Goal: Task Accomplishment & Management: Use online tool/utility

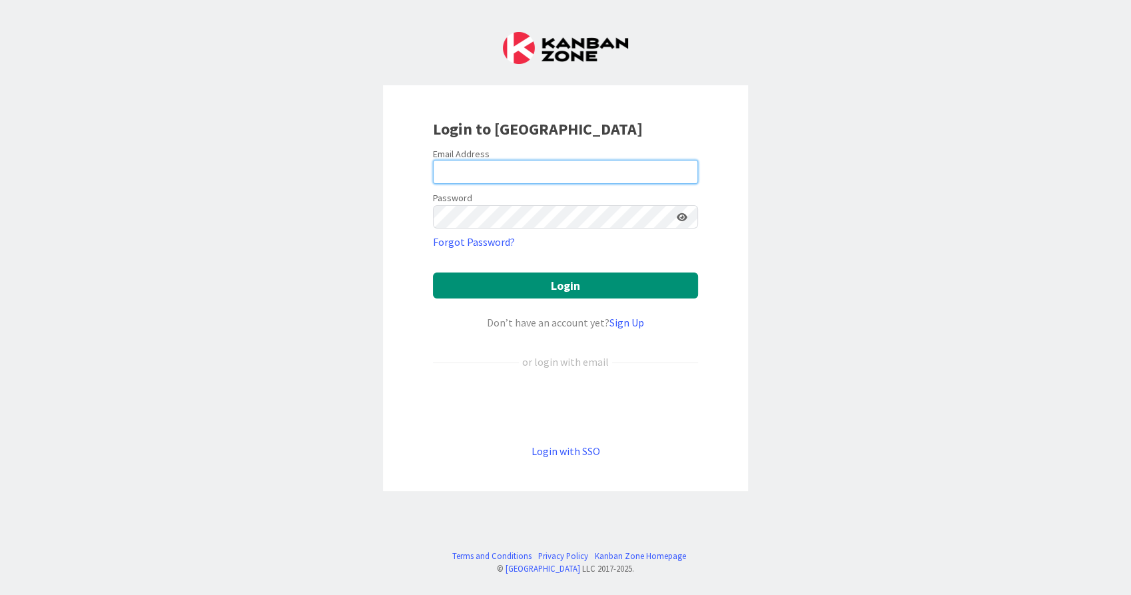
click at [552, 178] on input "email" at bounding box center [565, 172] width 265 height 24
type input "[EMAIL_ADDRESS][PERSON_NAME][DOMAIN_NAME]"
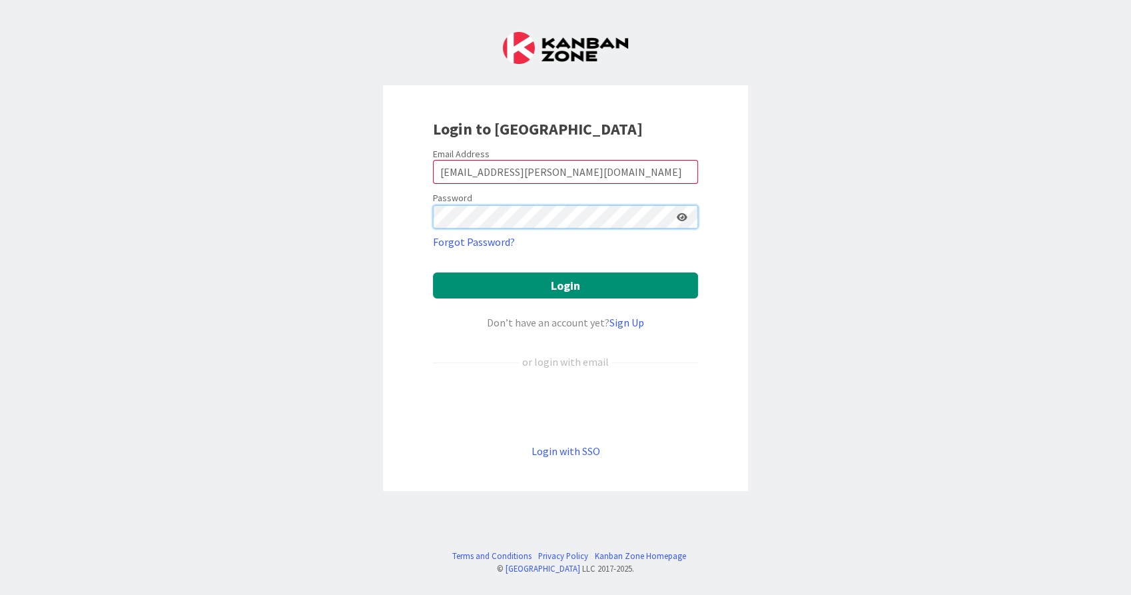
click at [433, 272] on button "Login" at bounding box center [565, 285] width 265 height 26
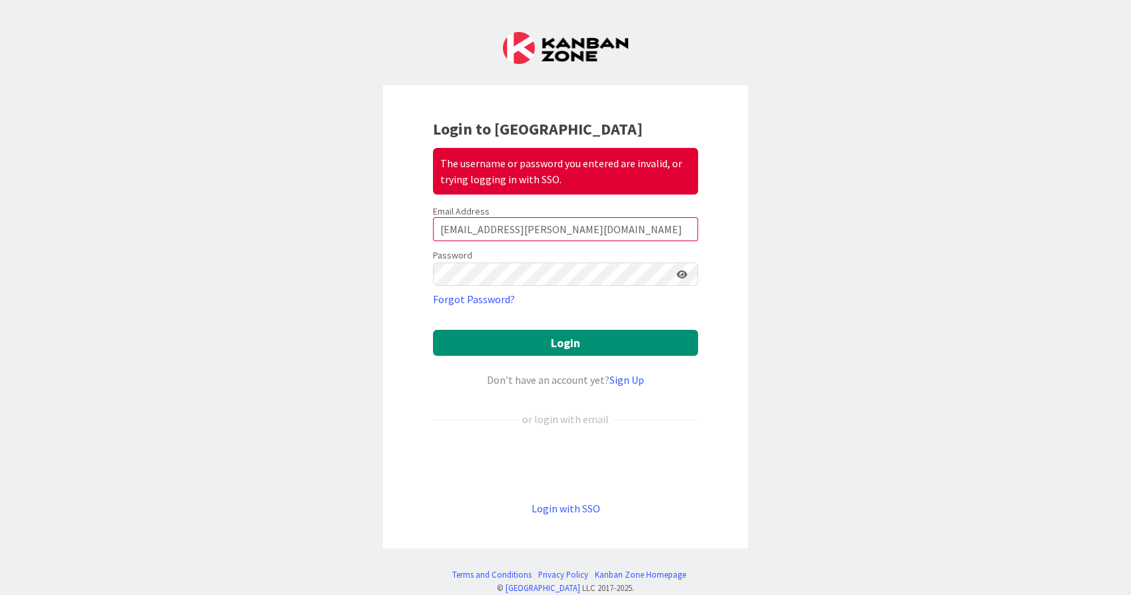
click at [677, 274] on icon at bounding box center [682, 274] width 11 height 9
click at [582, 347] on button "Login" at bounding box center [565, 343] width 265 height 26
click at [433, 330] on button "Login" at bounding box center [565, 343] width 265 height 26
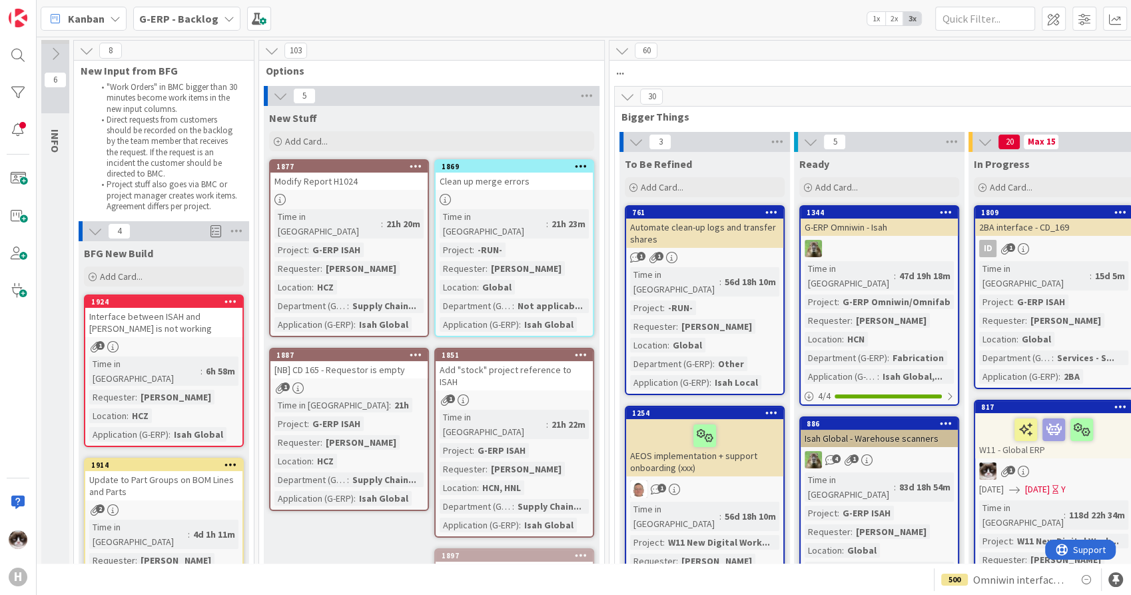
click at [213, 22] on div "G-ERP - Backlog" at bounding box center [186, 19] width 107 height 24
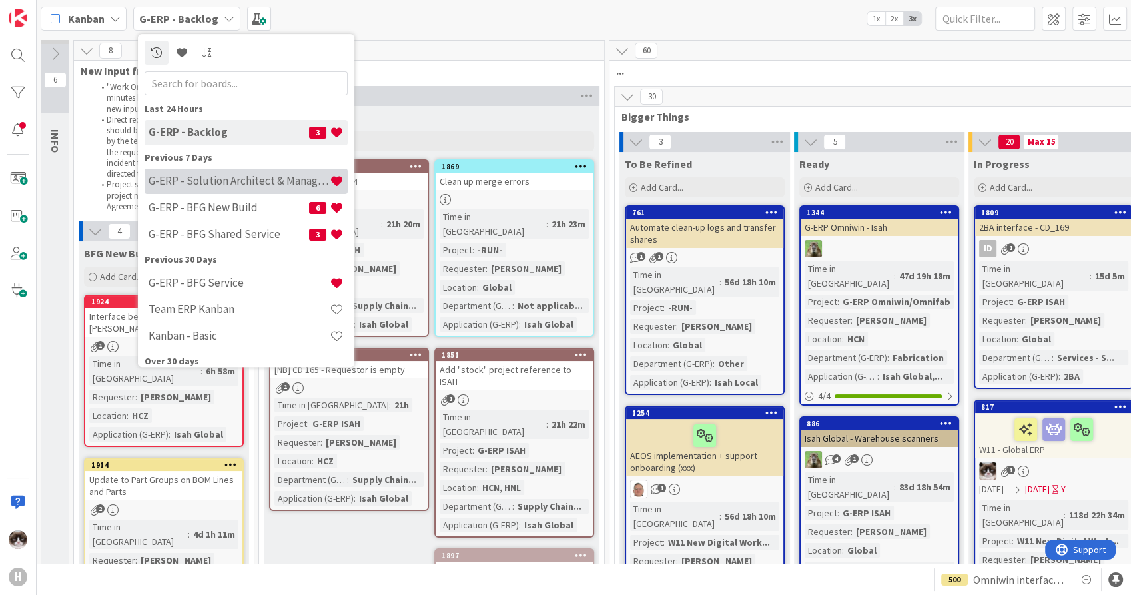
click at [234, 187] on h4 "G-ERP - Solution Architect & Management" at bounding box center [239, 181] width 181 height 13
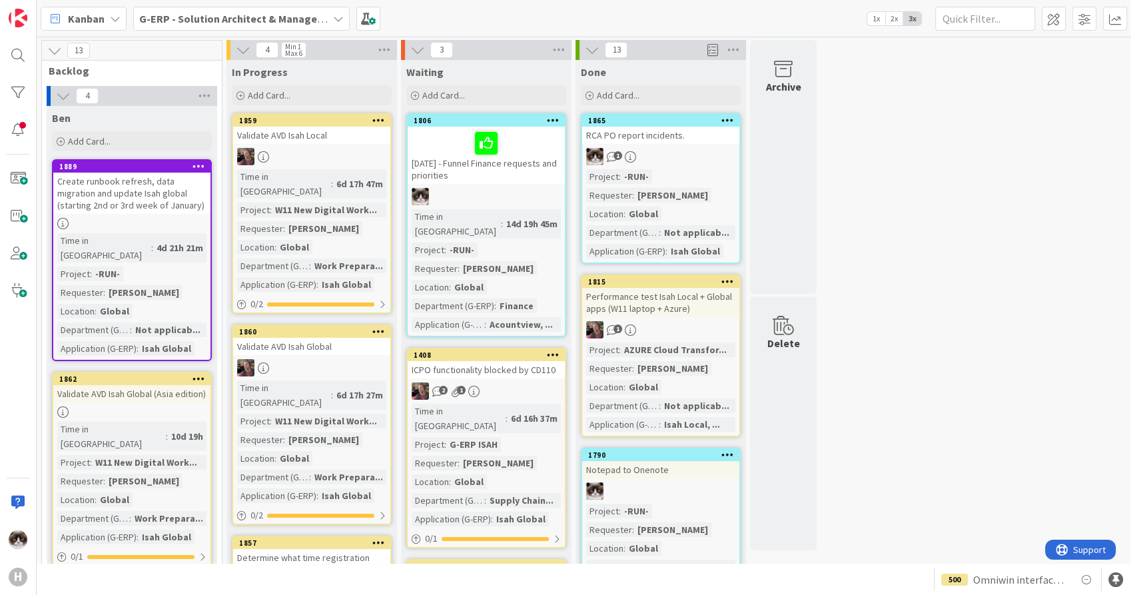
click at [326, 155] on div at bounding box center [311, 156] width 157 height 17
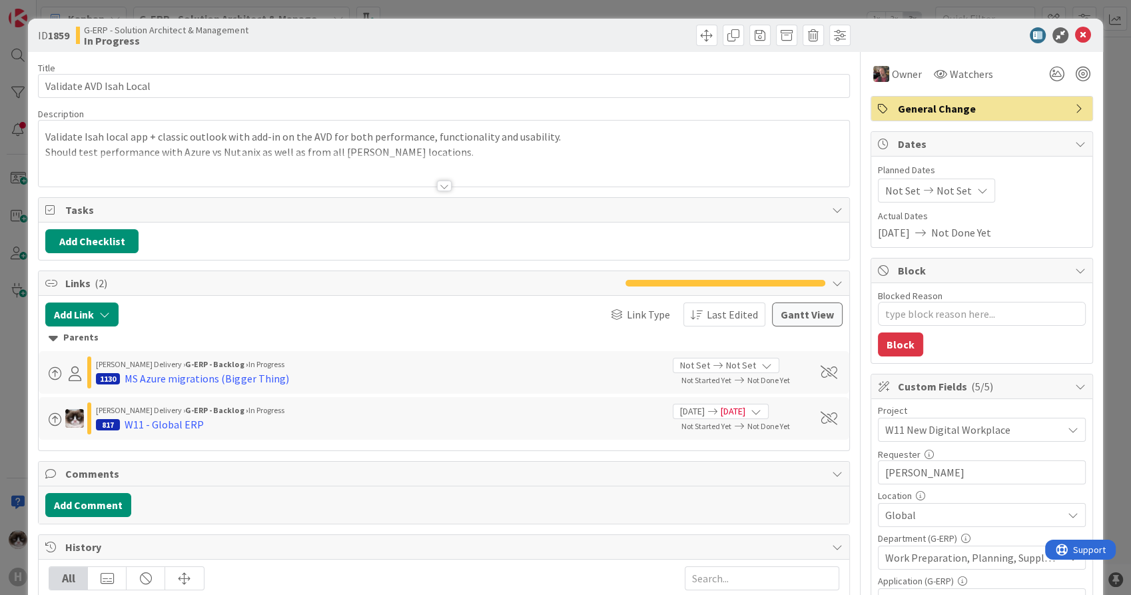
type textarea "x"
click at [909, 318] on textarea "Blocked Reason" at bounding box center [982, 314] width 208 height 24
type textarea "W"
type textarea "x"
type textarea "Wa"
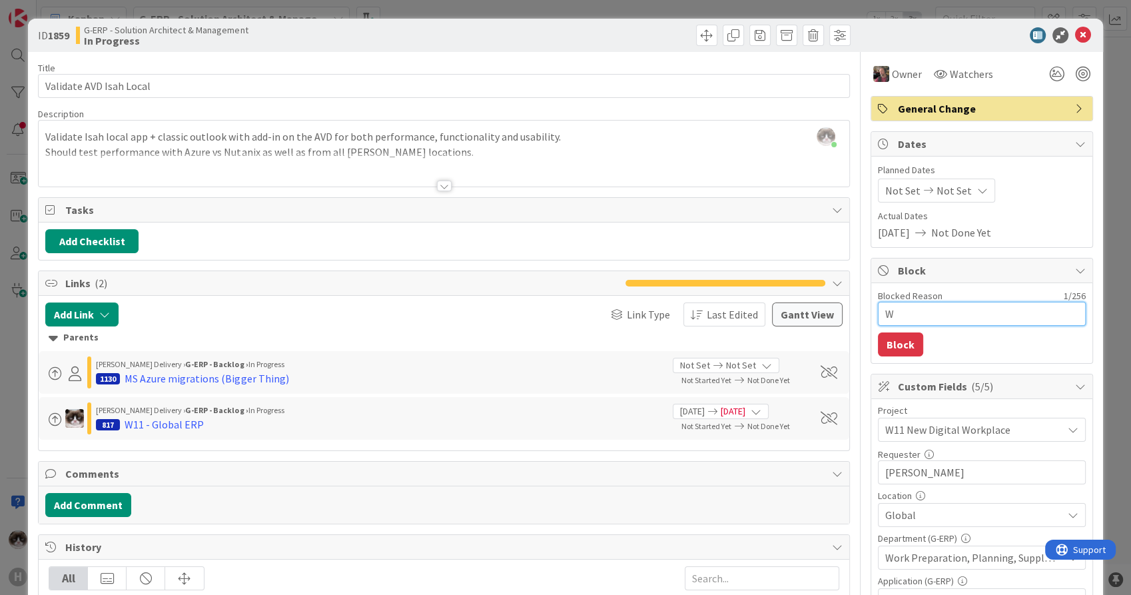
type textarea "x"
type textarea "Wai"
type textarea "x"
type textarea "Wait"
type textarea "x"
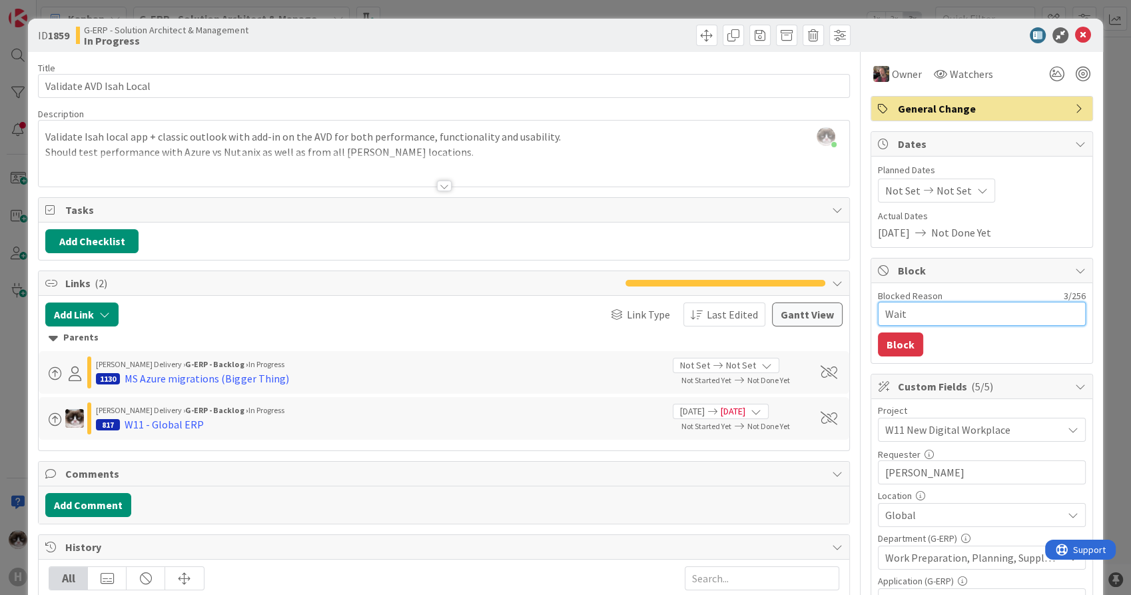
type textarea "Waiti"
type textarea "x"
type textarea "Waitin"
type textarea "x"
type textarea "Waiting"
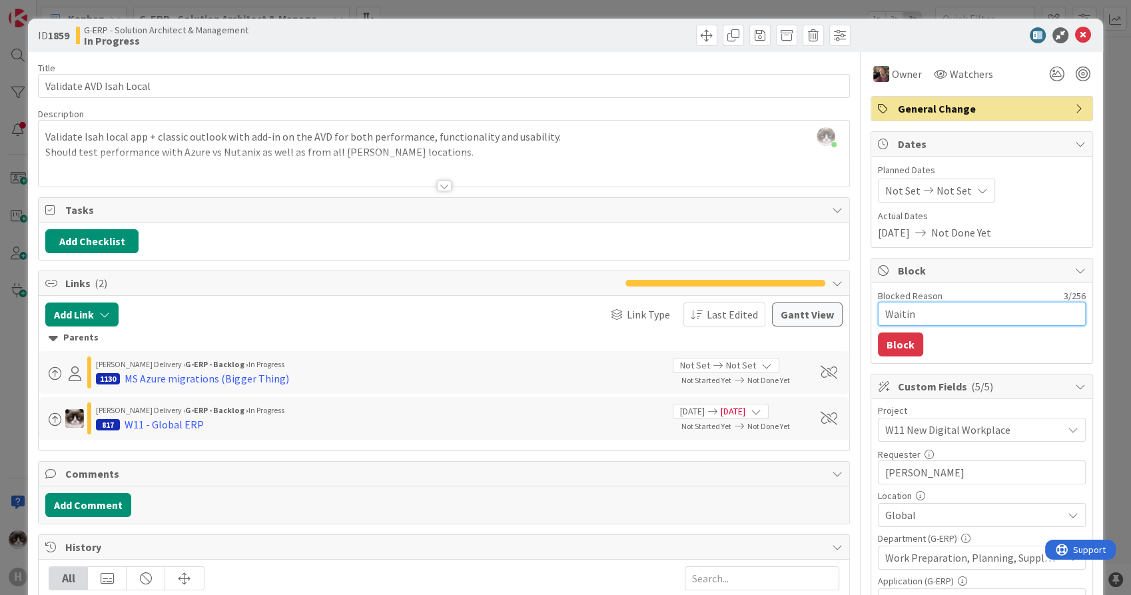
type textarea "x"
type textarea "Waiting"
type textarea "x"
type textarea "Waiting f"
type textarea "x"
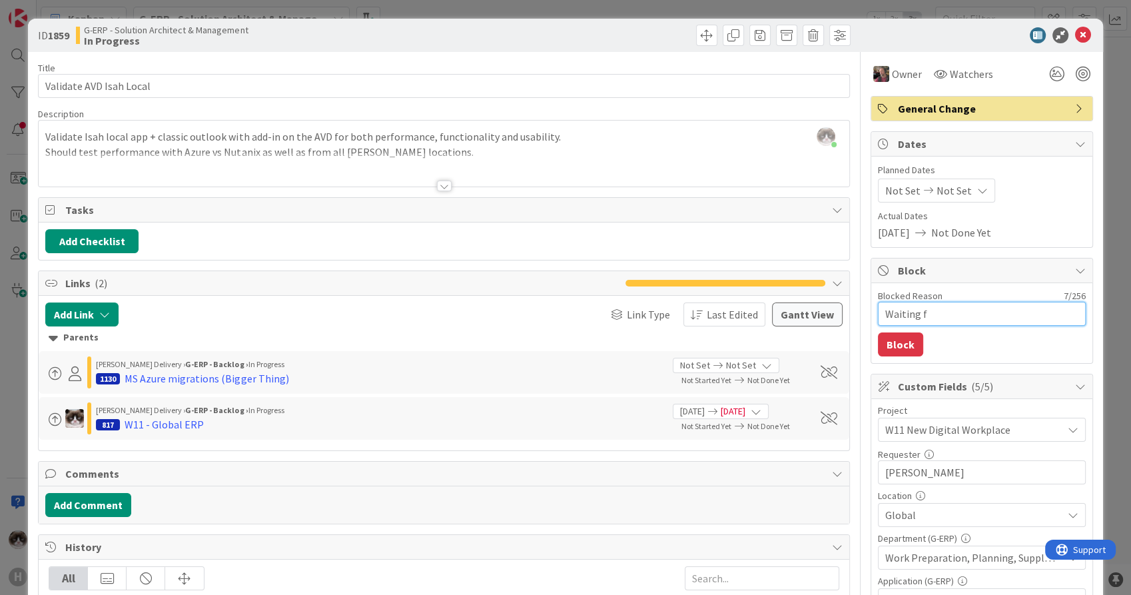
type textarea "Waiting fo"
type textarea "x"
type textarea "Waiting for"
type textarea "x"
type textarea "Waiting for"
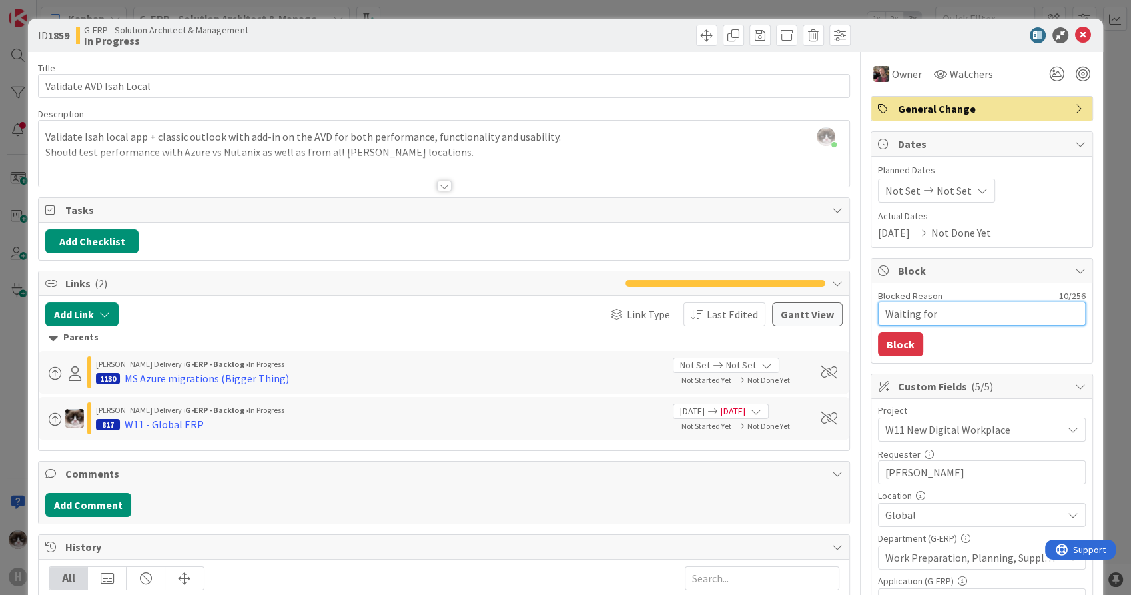
type textarea "x"
type textarea "Waiting for r"
type textarea "x"
type textarea "Waiting for re"
type textarea "x"
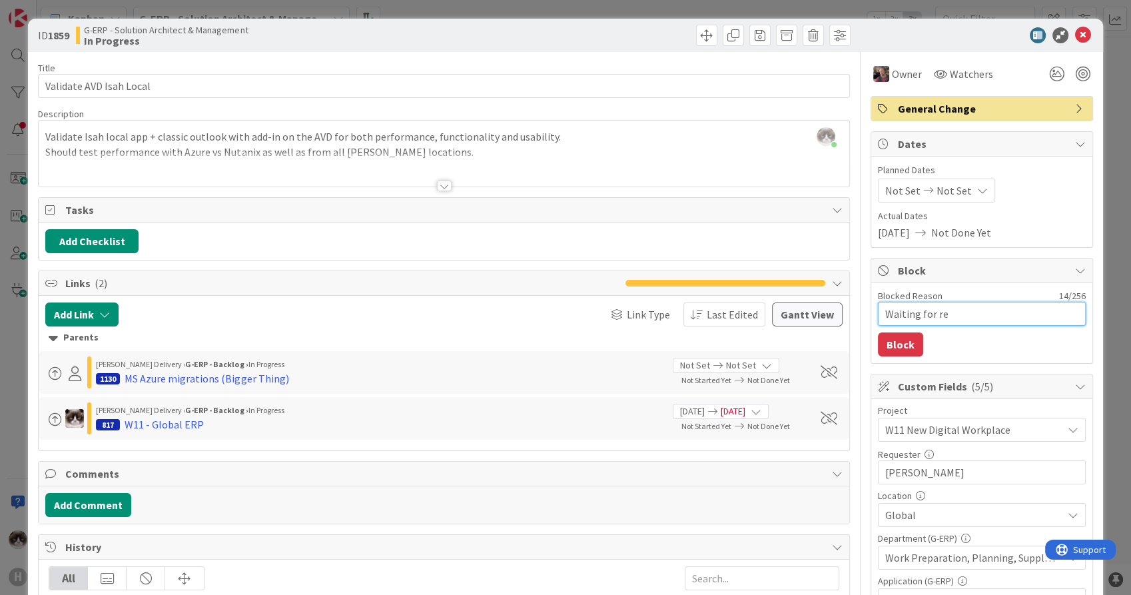
type textarea "Waiting for rem"
type textarea "x"
type textarea "Waiting for remo"
type textarea "x"
type textarea "Waiting for remot"
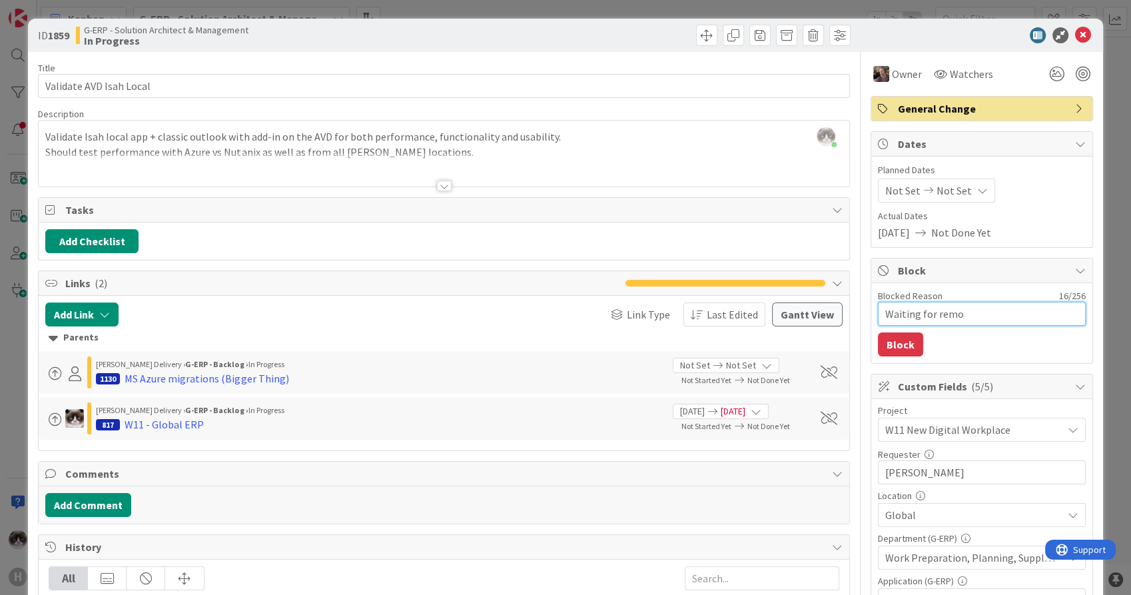
type textarea "x"
type textarea "Waiting for remote"
type textarea "x"
type textarea "Waiting for remote"
type textarea "x"
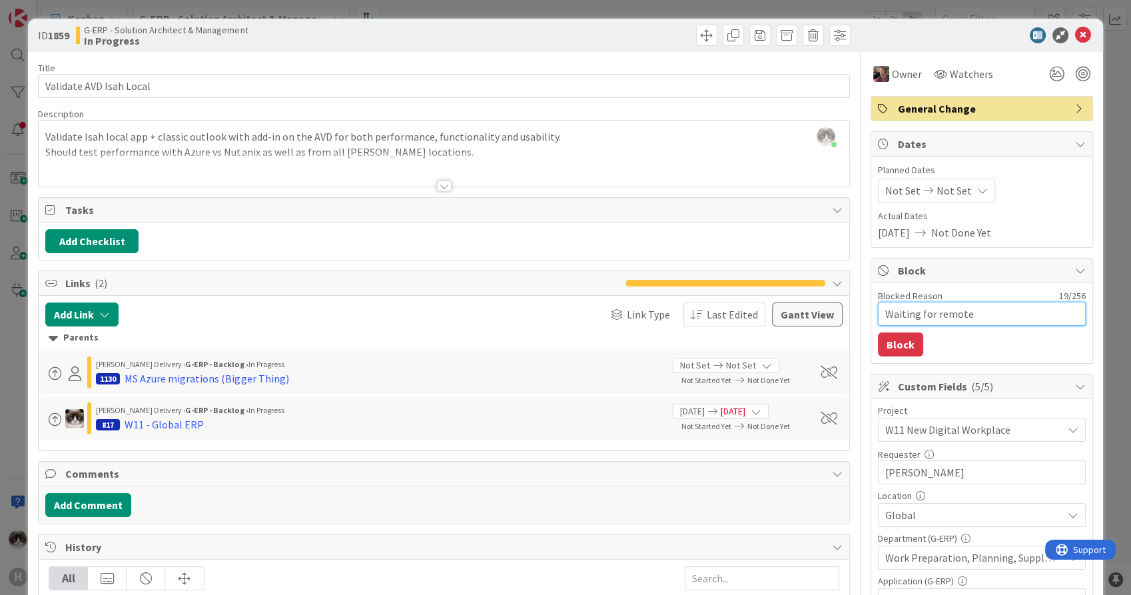
type textarea "Waiting for remote d"
type textarea "x"
type textarea "Waiting for remote de"
type textarea "x"
type textarea "Waiting for remote des"
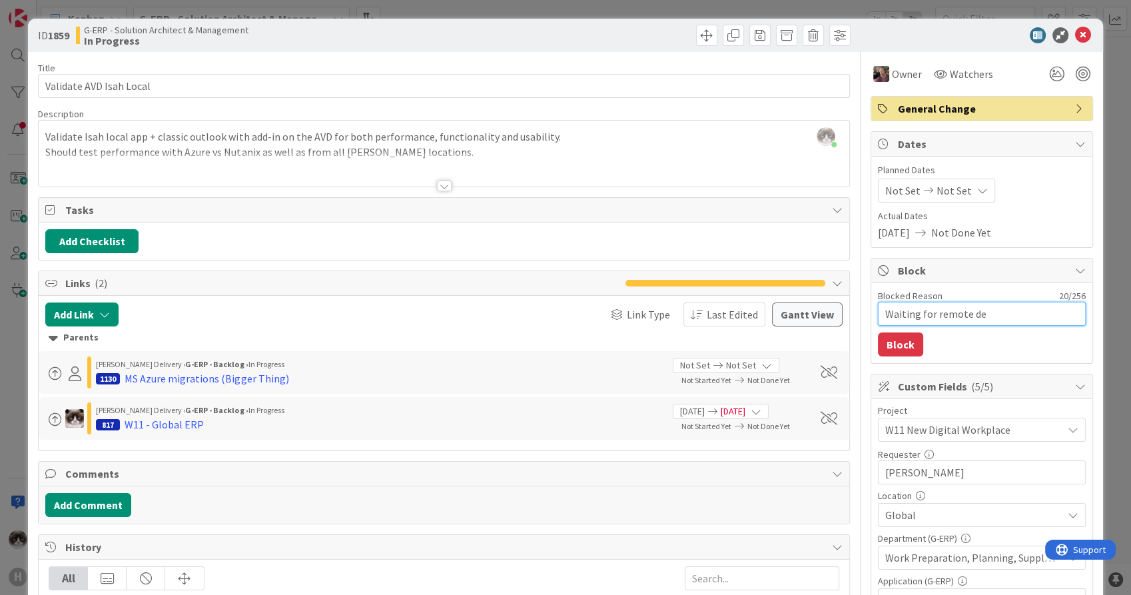
type textarea "x"
type textarea "Waiting for remote desk"
type textarea "x"
type textarea "Waiting for remote des"
type textarea "x"
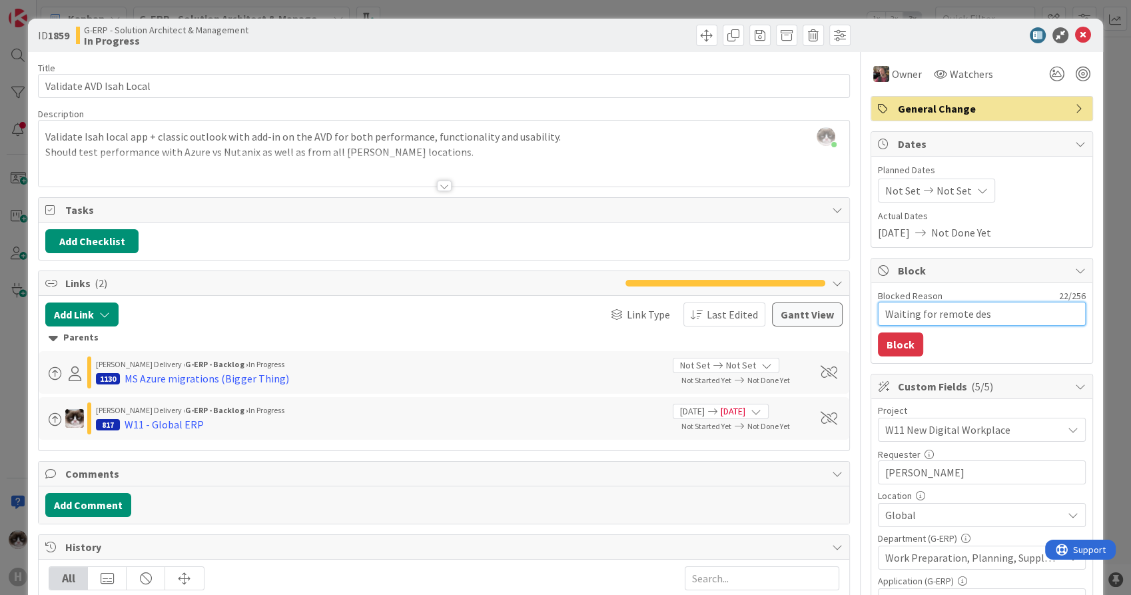
type textarea "Waiting for remote de"
type textarea "x"
type textarea "Waiting for remote d"
type textarea "x"
type textarea "Waiting for remote"
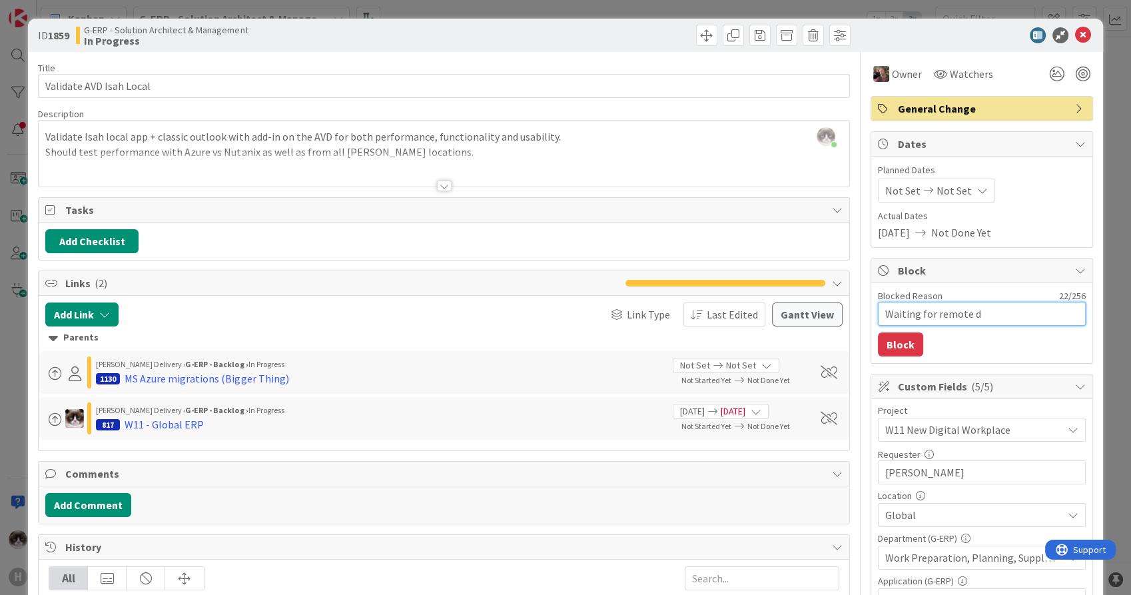
type textarea "x"
type textarea "Waiting for remote"
type textarea "x"
type textarea "Waiting for remot"
type textarea "x"
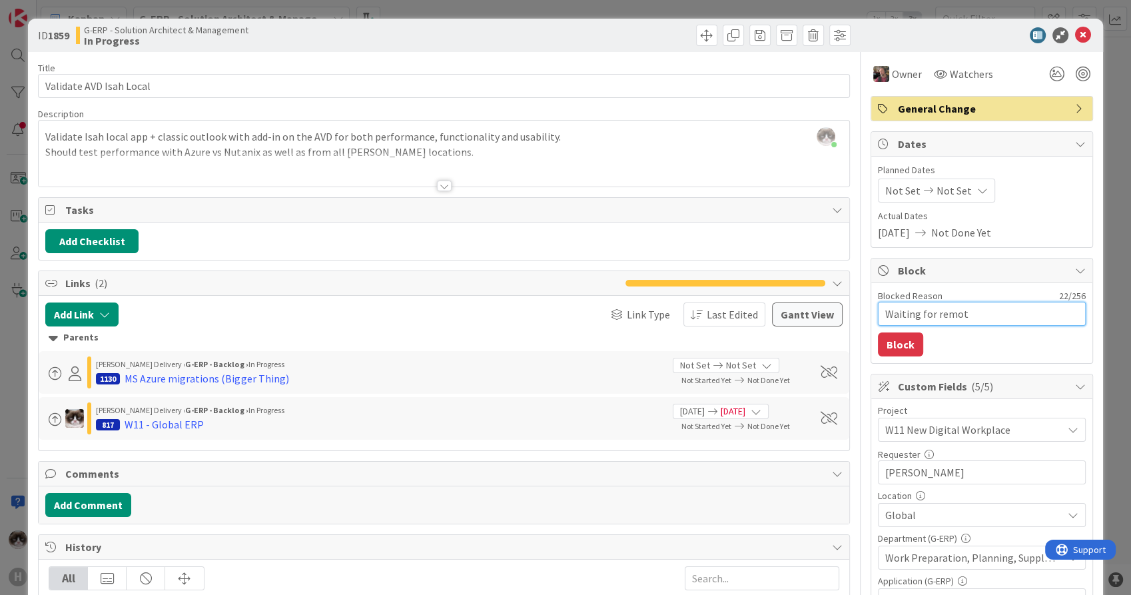
type textarea "Waiting for remo"
type textarea "x"
type textarea "Waiting for rem"
type textarea "x"
type textarea "Waiting for re"
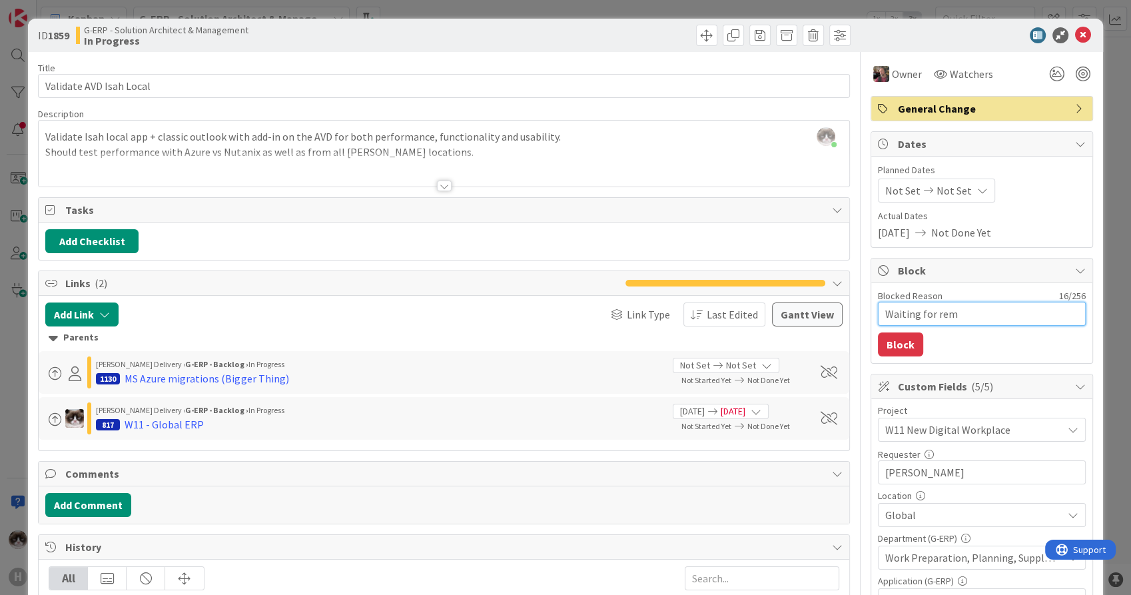
type textarea "x"
type textarea "Waiting for r"
type textarea "x"
type textarea "Waiting for"
type textarea "x"
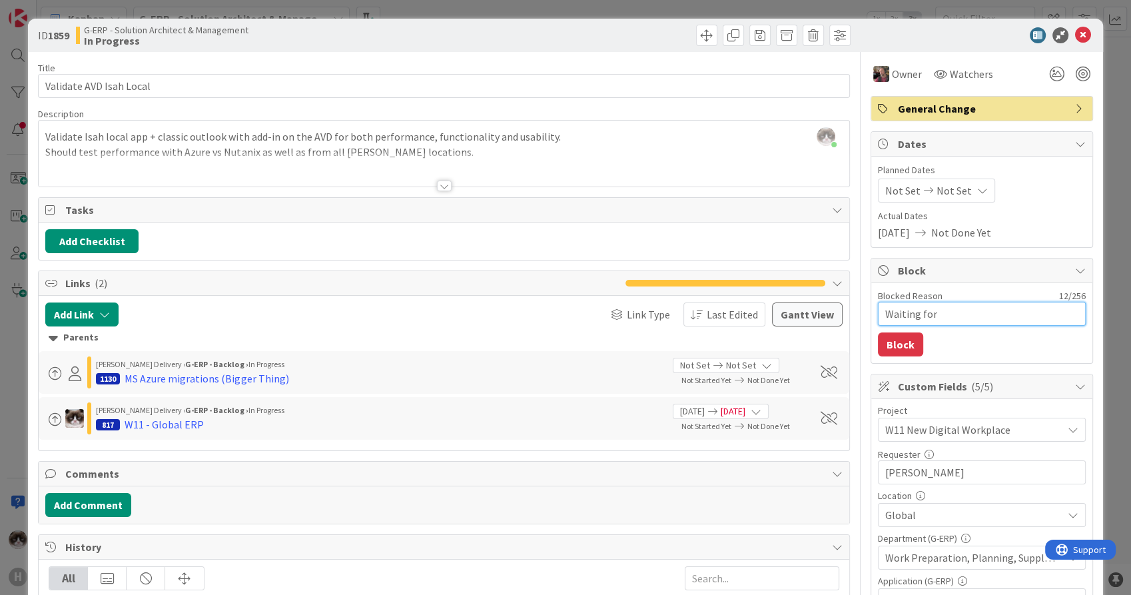
type textarea "Waiting for d"
type textarea "x"
type textarea "Waiting for de"
type textarea "x"
type textarea "Waiting for des"
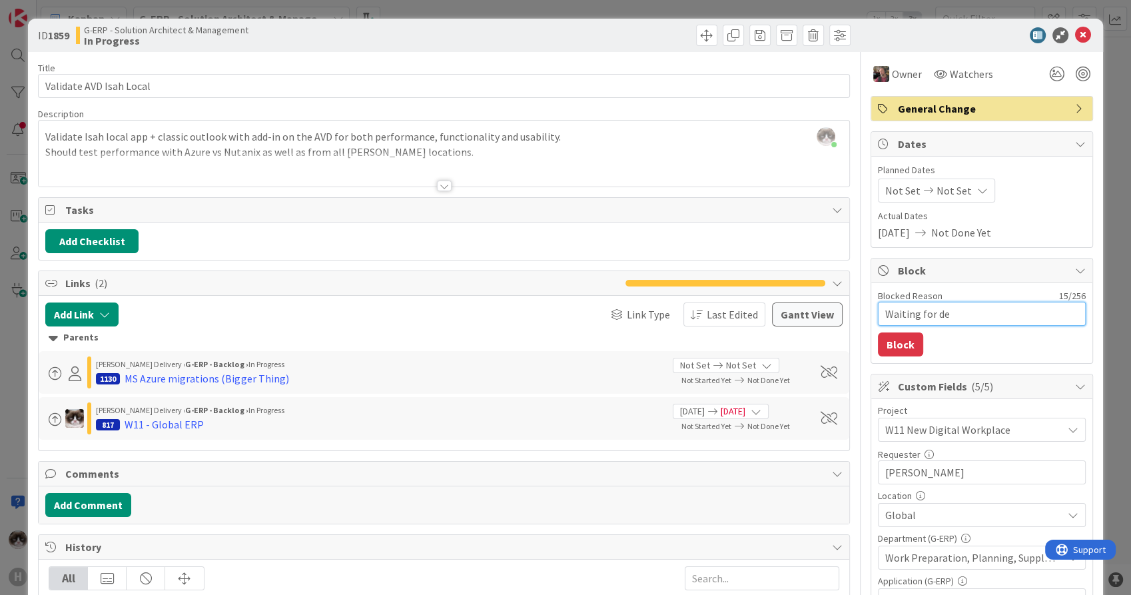
type textarea "x"
type textarea "Waiting for desk"
type textarea "x"
type textarea "Waiting for deskt"
type textarea "x"
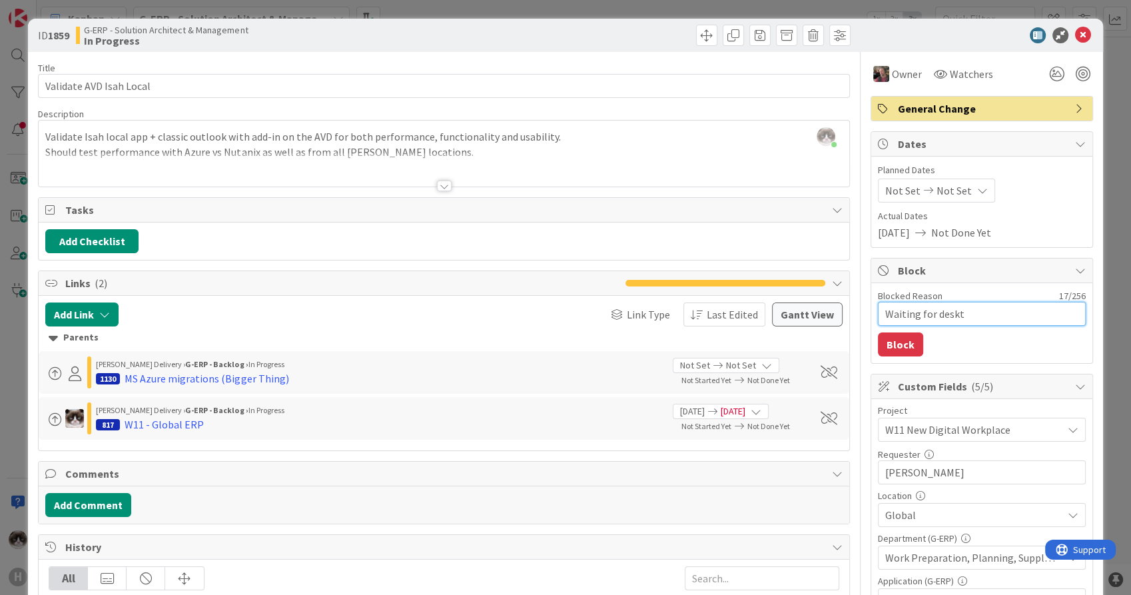
type textarea "Waiting for deskto"
type textarea "x"
type textarea "Waiting for desktop"
type textarea "x"
type textarea "Waiting for desktop"
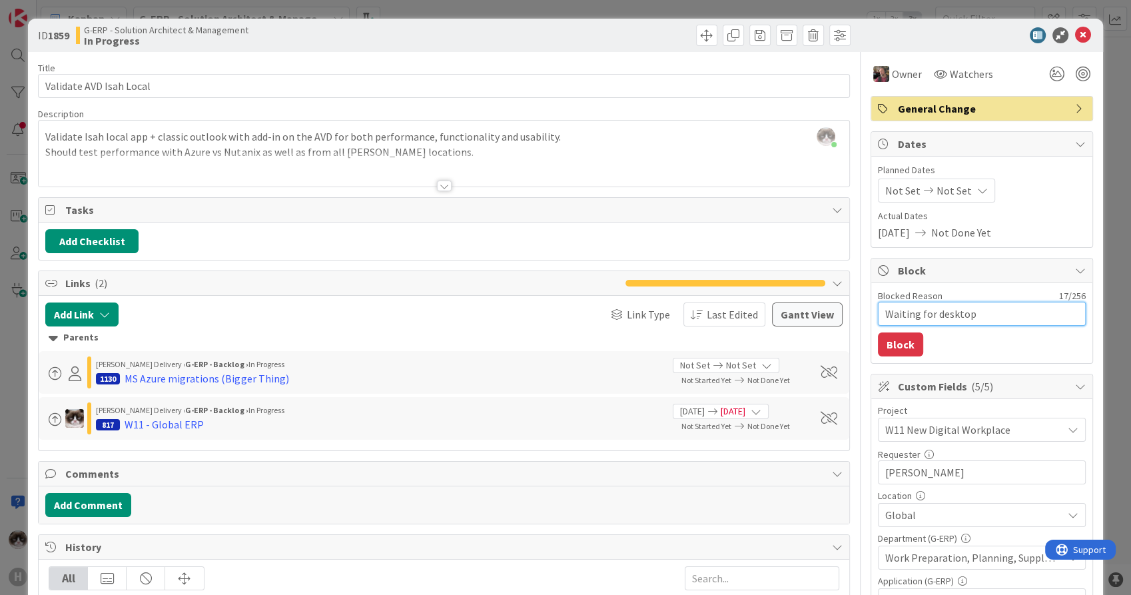
type textarea "x"
type textarea "Waiting for desktop v"
type textarea "x"
type textarea "Waiting for desktop ve"
type textarea "x"
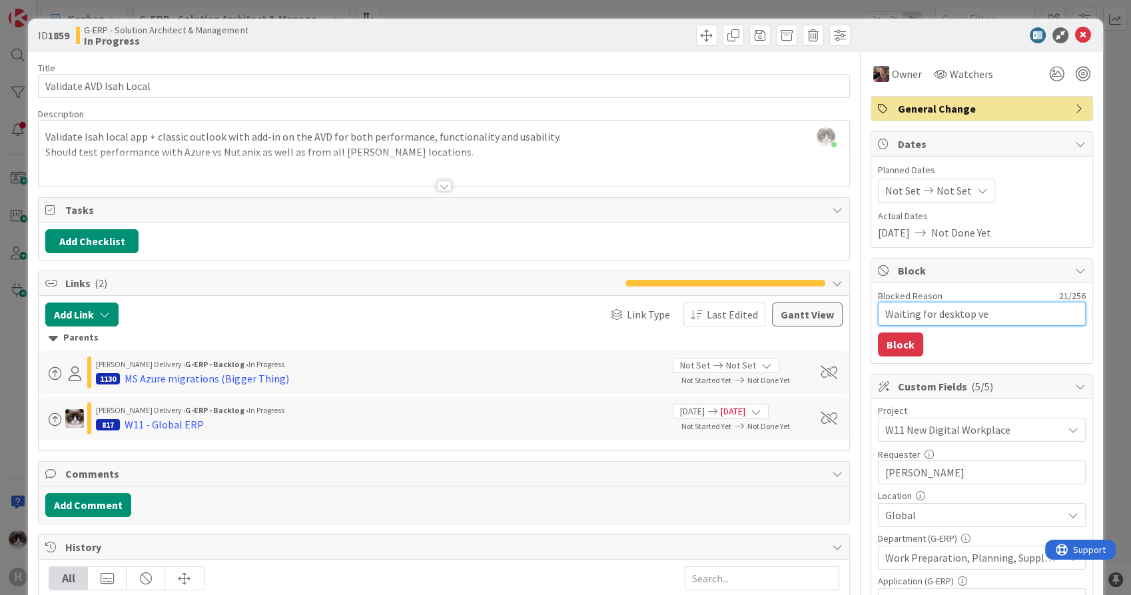
type textarea "Waiting for desktop ver"
type textarea "x"
type textarea "Waiting for desktop vers"
type textarea "x"
type textarea "Waiting for desktop versi"
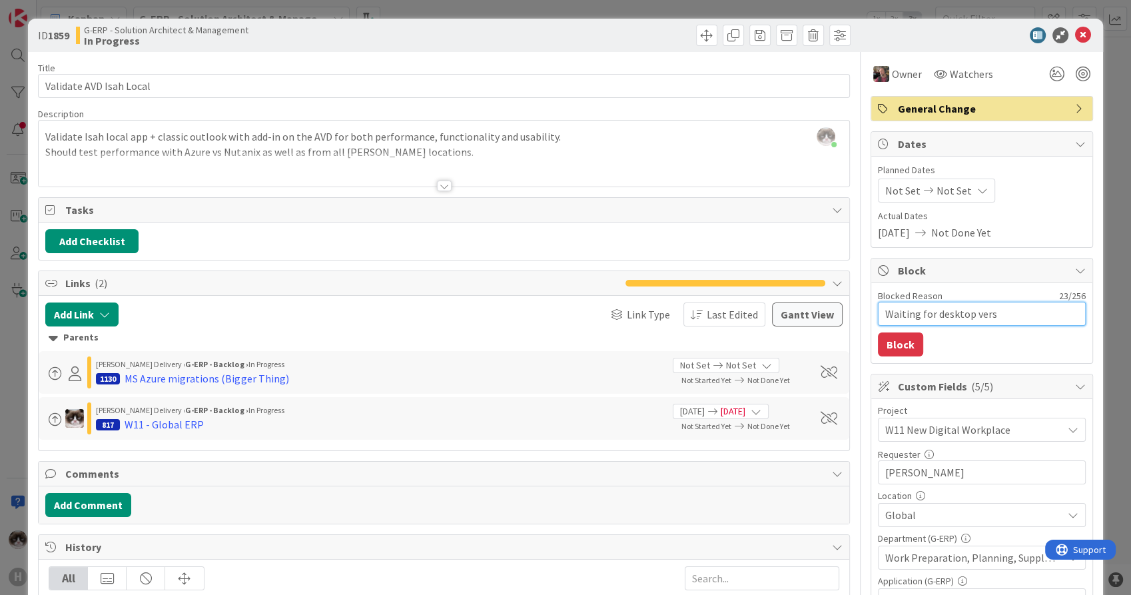
type textarea "x"
type textarea "Waiting for desktop versio"
type textarea "x"
type textarea "Waiting for desktop version"
type textarea "x"
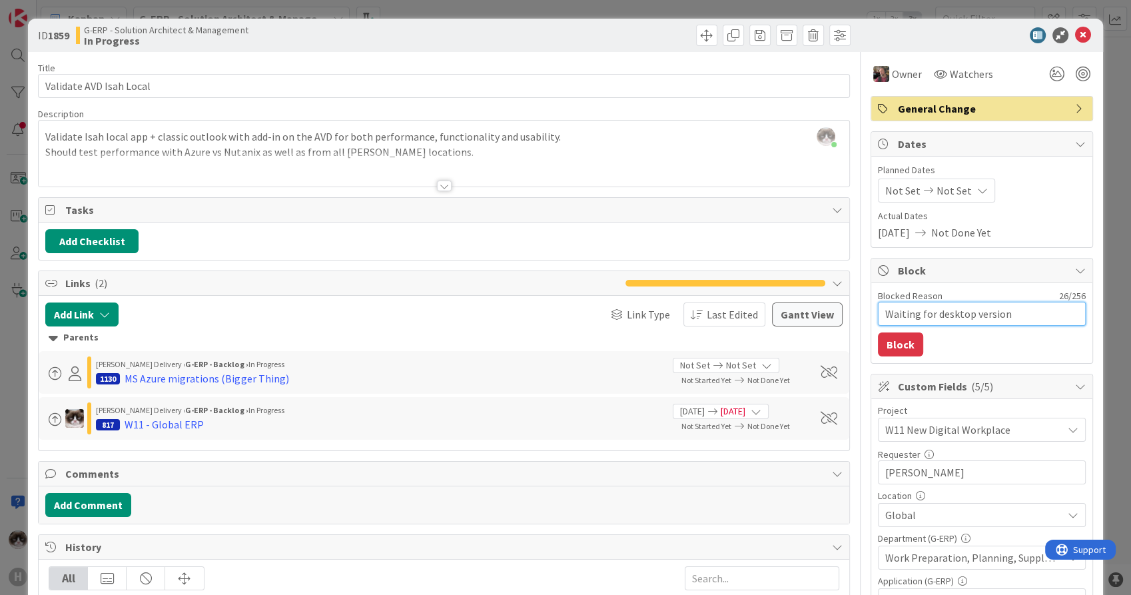
type textarea "Waiting for desktop version"
type textarea "x"
type textarea "Waiting for desktop version o"
type textarea "x"
type textarea "Waiting for desktop version of"
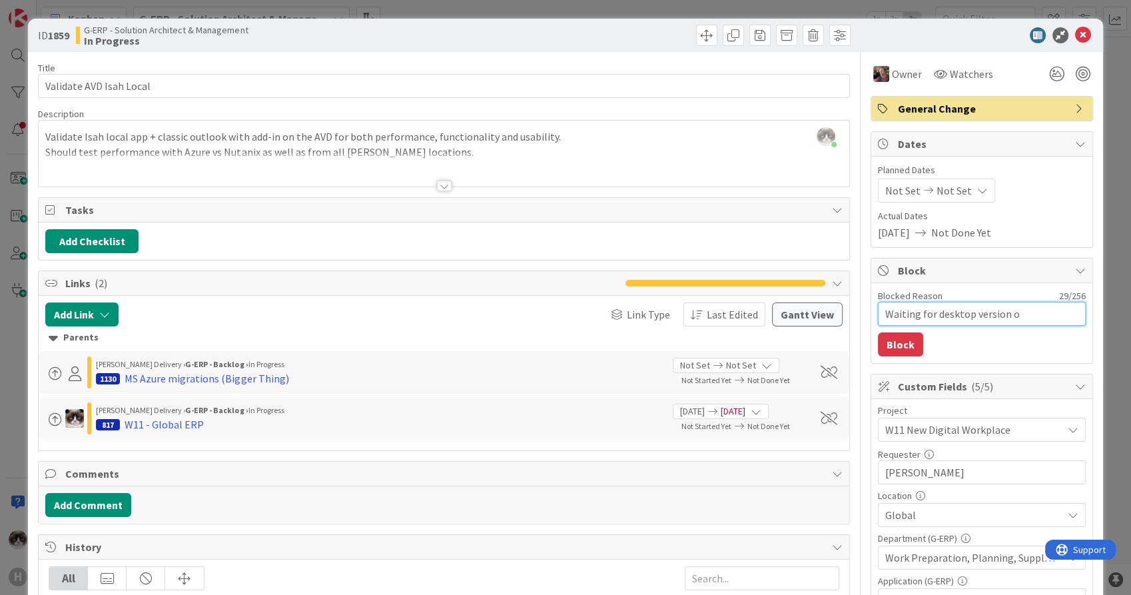
type textarea "x"
type textarea "Waiting for desktop version of"
type textarea "x"
type textarea "Waiting for desktop version of A"
type textarea "x"
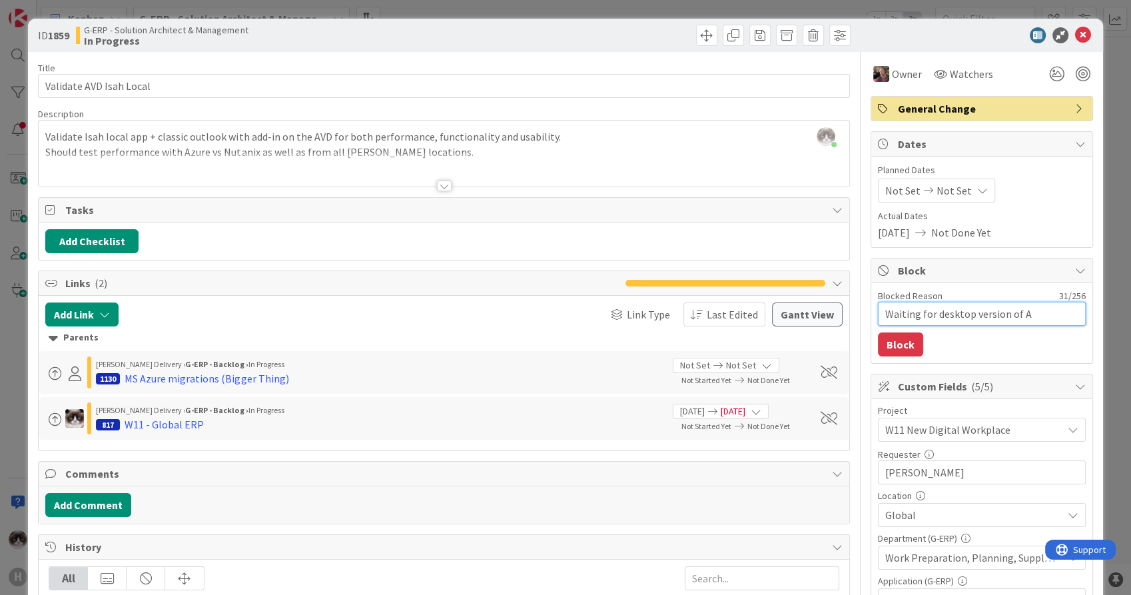
type textarea "Waiting for desktop version of AV"
type textarea "x"
type textarea "Waiting for desktop version of AVD"
type textarea "x"
type textarea "Waiting for desktop version of AVD"
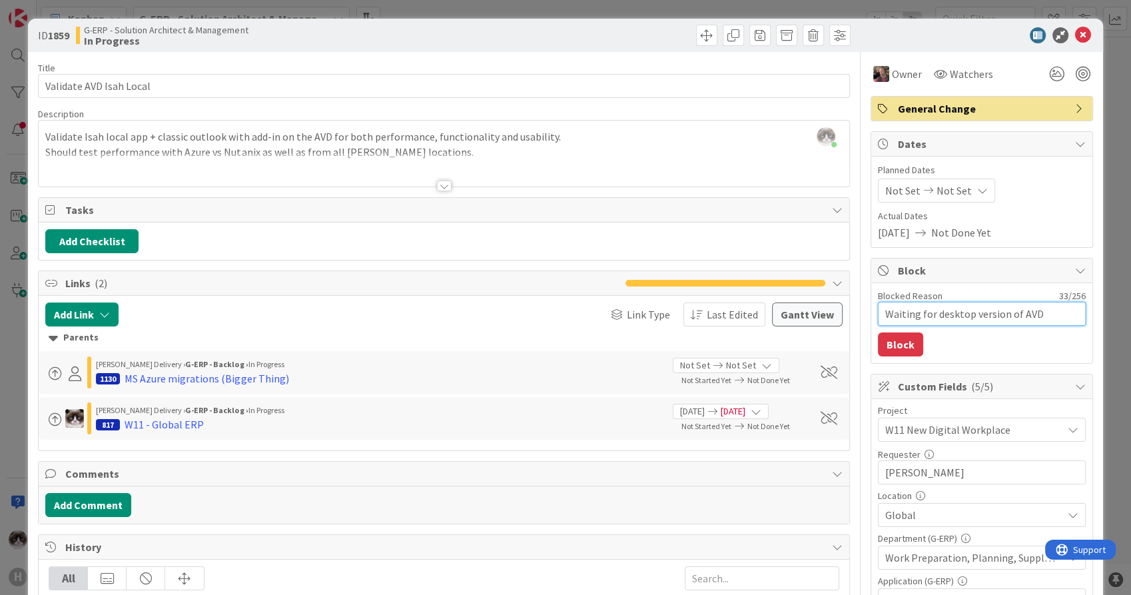
type textarea "x"
type textarea "Waiting for desktop version of AVD v"
type textarea "x"
type textarea "Waiting for desktop version of AVD"
type textarea "x"
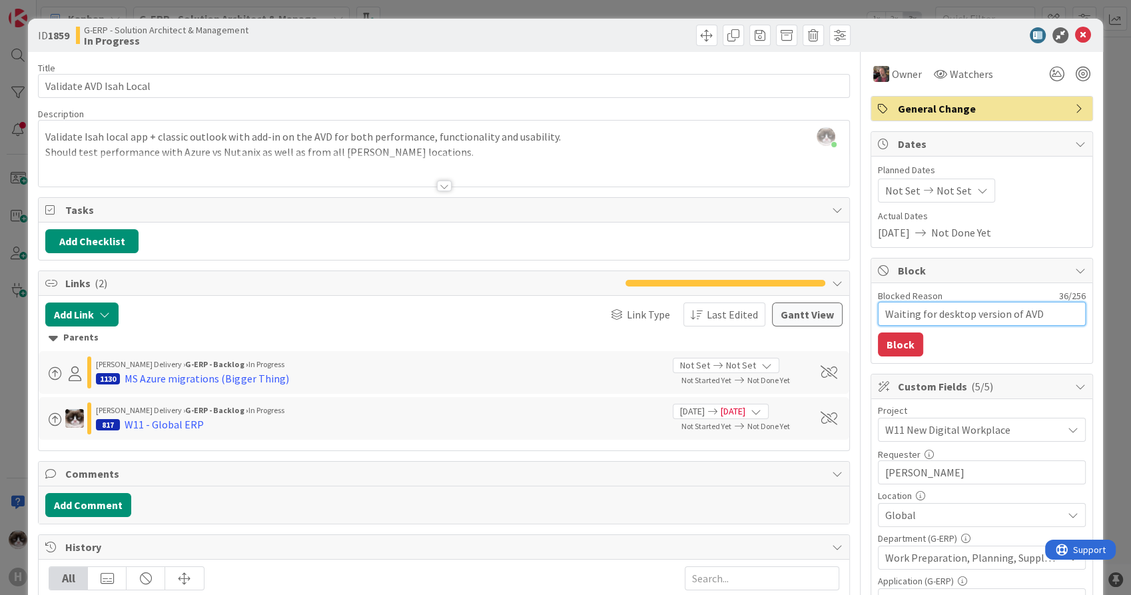
type textarea "Waiting for desktop version of AVD f"
type textarea "x"
type textarea "Waiting for desktop version of AVD fo"
type textarea "x"
type textarea "Waiting for desktop version of AVD for"
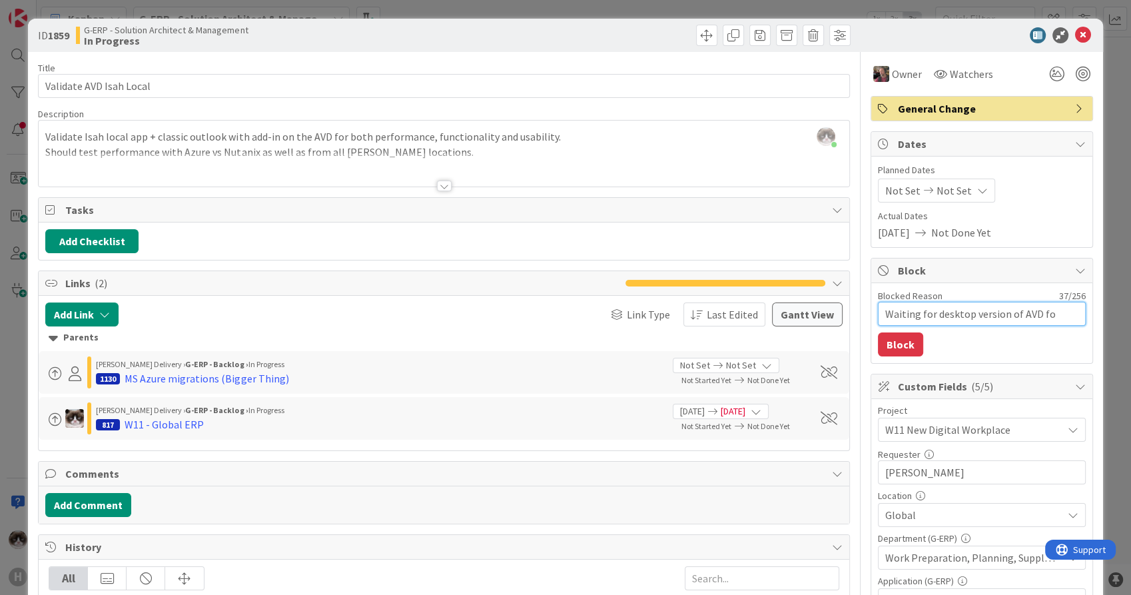
type textarea "x"
type textarea "Waiting for desktop version of AVD for"
type textarea "x"
type textarea "Waiting for desktop version of AVD for t"
type textarea "x"
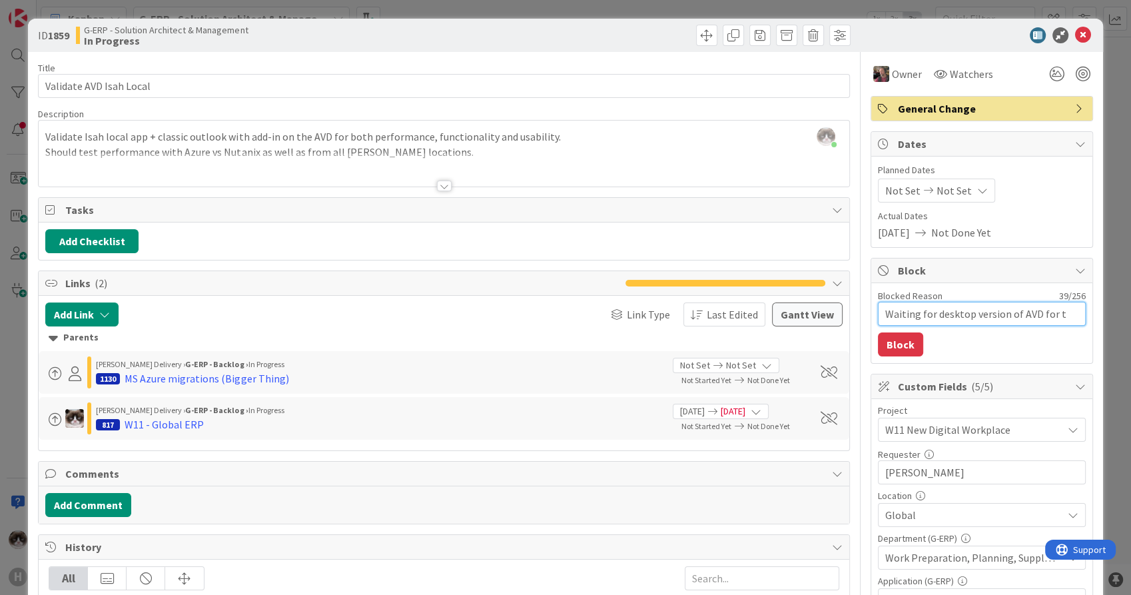
type textarea "Waiting for desktop version of AVD for te"
type textarea "x"
type textarea "Waiting for desktop version of AVD for tes"
type textarea "x"
type textarea "Waiting for desktop version of AVD for test"
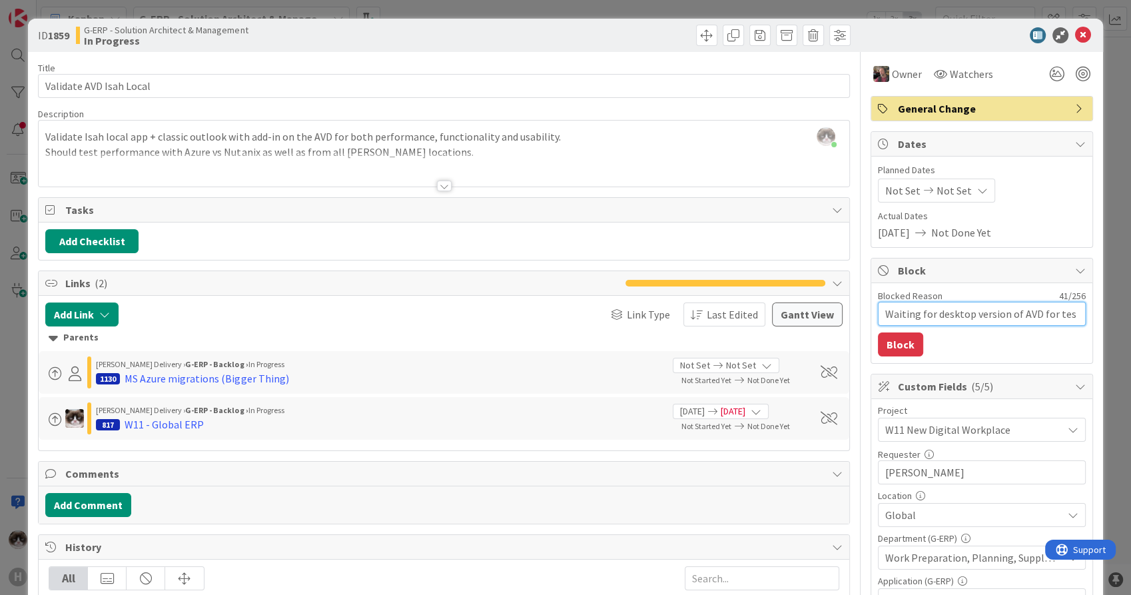
type textarea "x"
type textarea "Waiting for desktop version of AVD for test/"
type textarea "x"
type textarea "Waiting for desktop version of AVD for test/a"
type textarea "x"
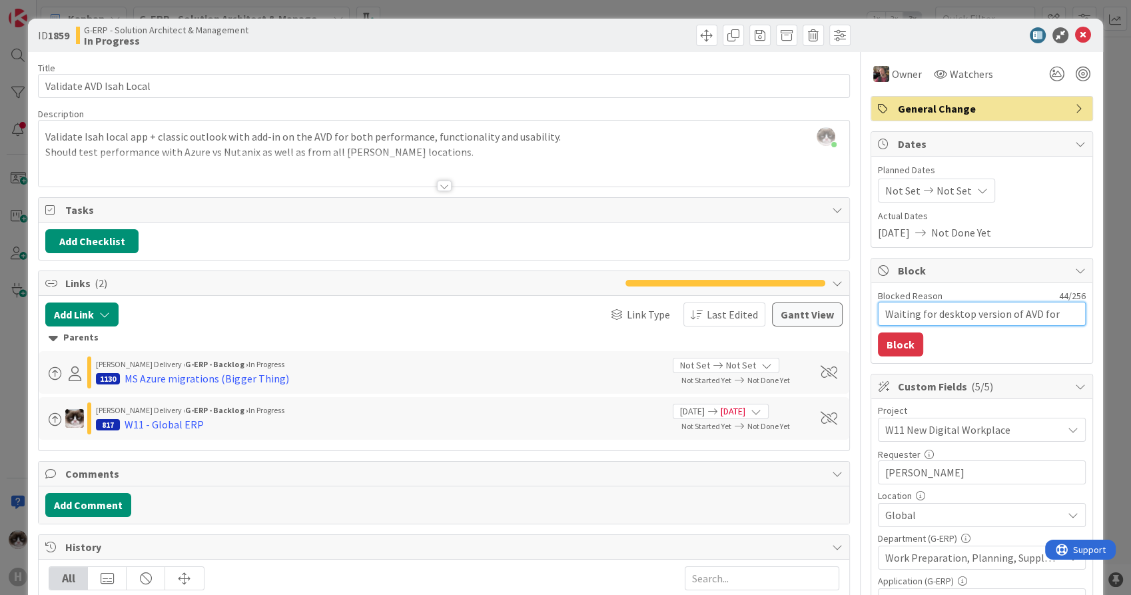
type textarea "Waiting for desktop version of AVD for test/ac"
type textarea "x"
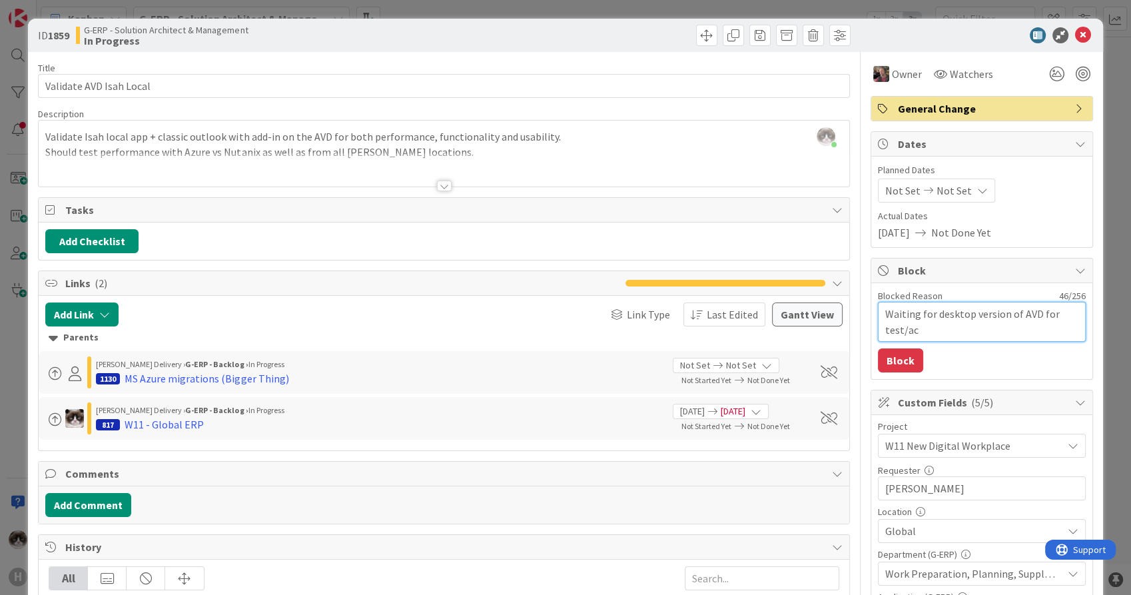
type textarea "Waiting for desktop version of AVD for test/acc"
type textarea "x"
type textarea "Waiting for desktop version of AVD for test/acc/"
type textarea "x"
type textarea "Waiting for desktop version of AVD for test/acc/p"
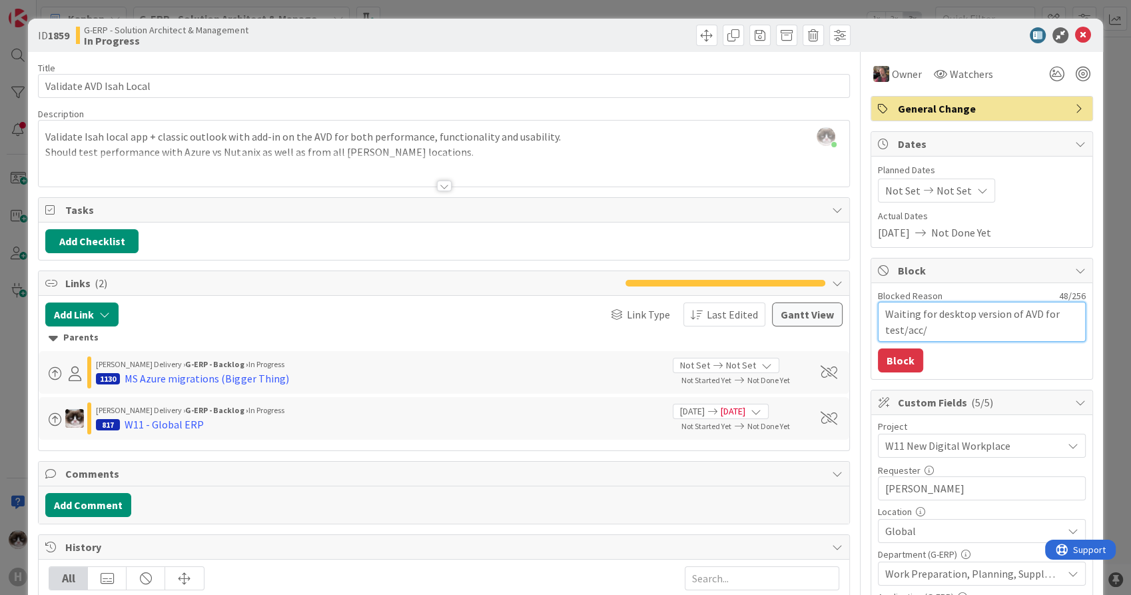
type textarea "x"
type textarea "Waiting for desktop version of AVD for test/acc/pr"
type textarea "x"
type textarea "Waiting for desktop version of AVD for test/acc/pro"
type textarea "x"
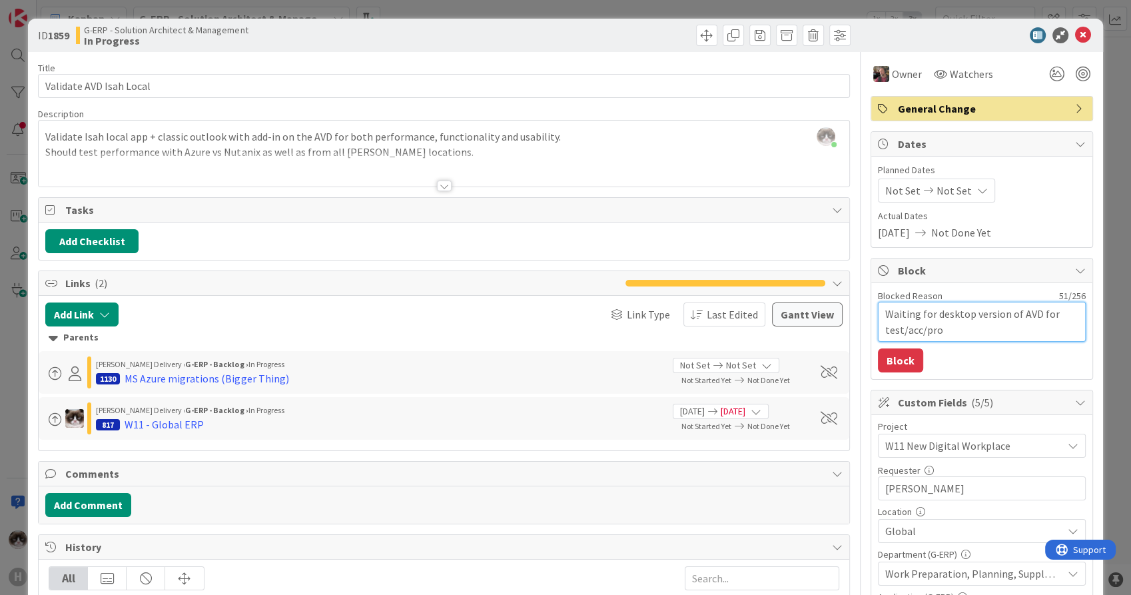
type textarea "Waiting for desktop version of AVD for test/acc/prod"
type textarea "x"
type textarea "Waiting for desktop version of AVD for test/acc/prod"
type textarea "x"
type textarea "Waiting for desktop version of AVD for test/acc/prod I"
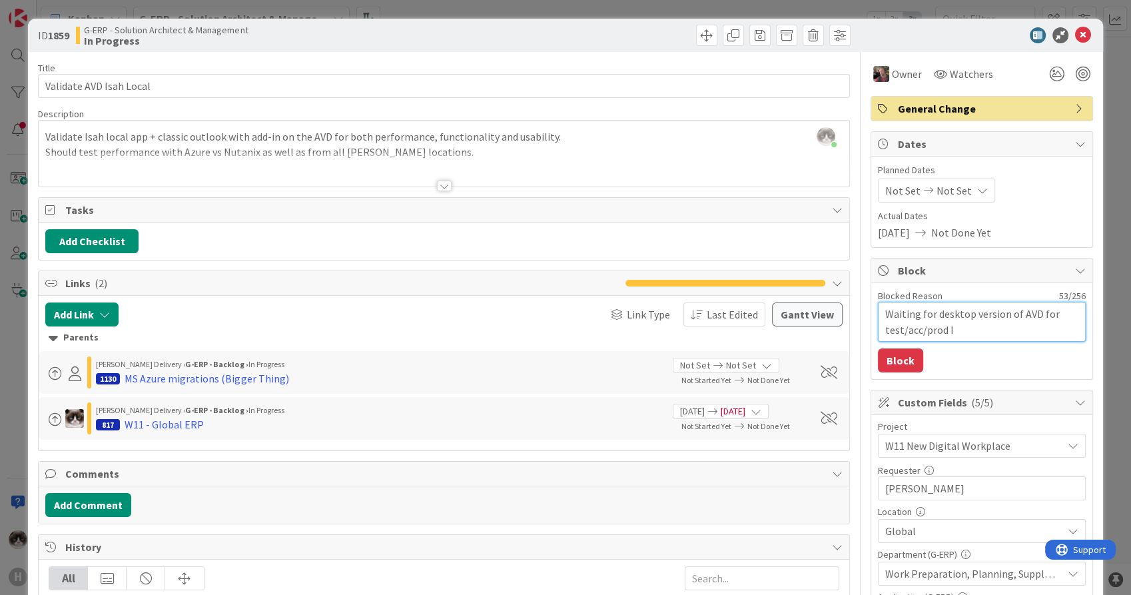
type textarea "x"
type textarea "Waiting for desktop version of AVD for test/acc/prod Is"
type textarea "x"
type textarea "Waiting for desktop version of AVD for test/acc/prod [PERSON_NAME]"
type textarea "x"
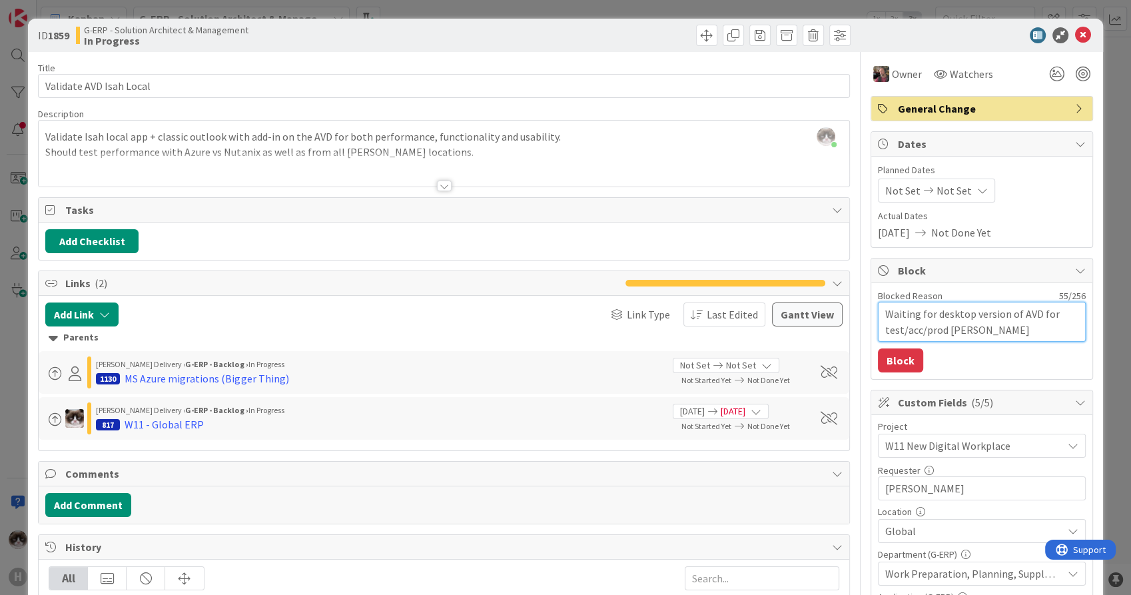
type textarea "Waiting for desktop version of AVD for test/acc/prod Isah"
type textarea "x"
type textarea "Waiting for desktop version of AVD for test/acc/prod Isah"
type textarea "x"
type textarea "Waiting for desktop version of AVD for test/acc/prod Isah l"
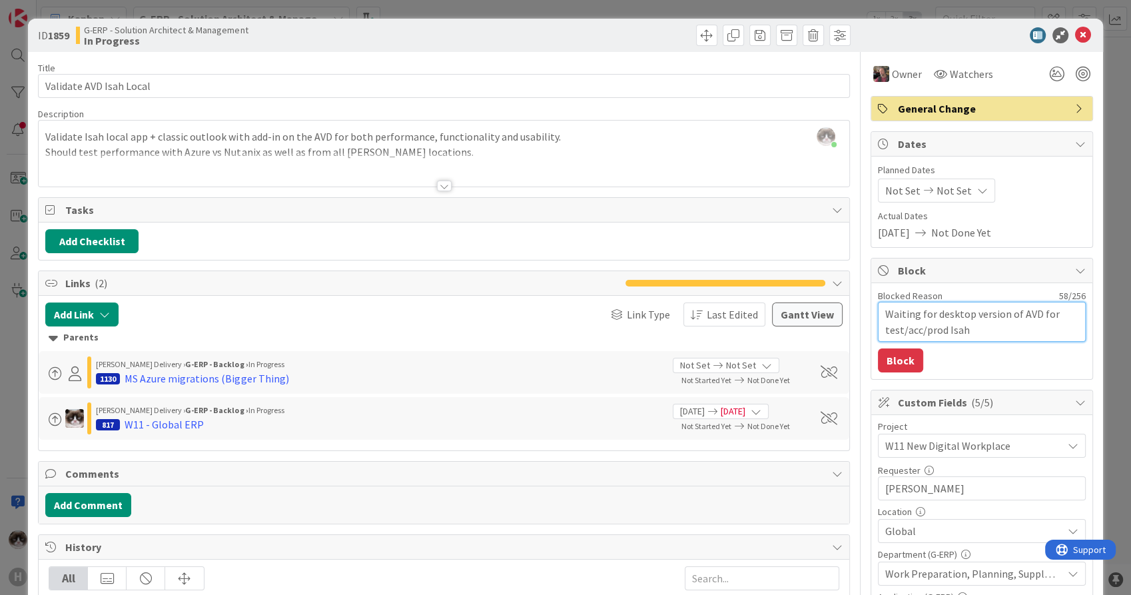
type textarea "x"
type textarea "Waiting for desktop version of AVD for test/acc/prod Isah lo"
type textarea "x"
type textarea "Waiting for desktop version of AVD for test/acc/prod [PERSON_NAME]"
type textarea "x"
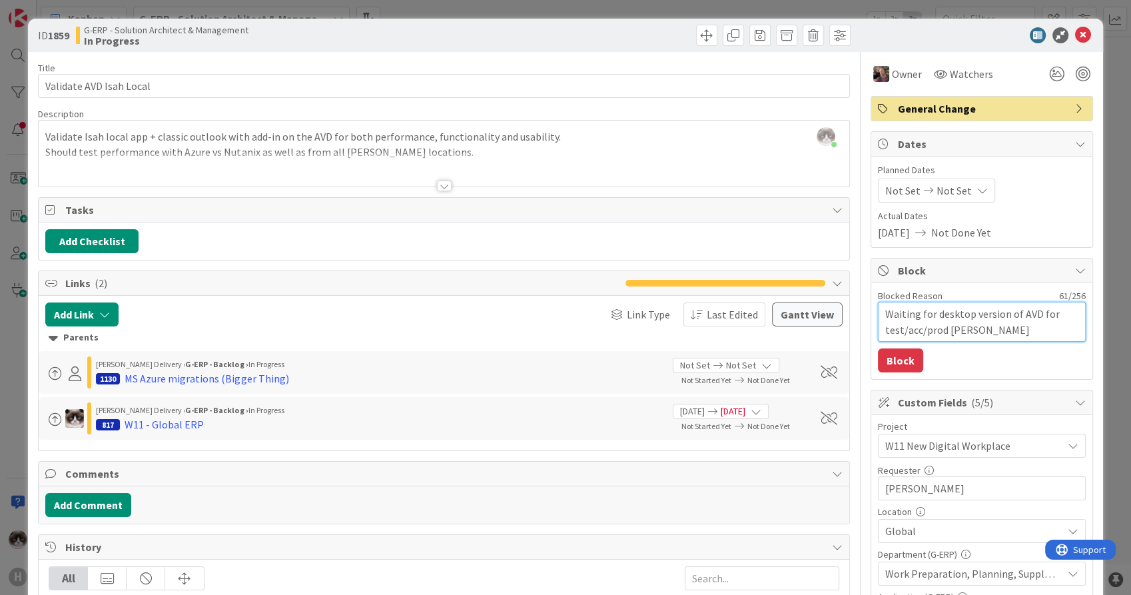
type textarea "Waiting for desktop version of AVD for test/acc/prod Isah loca"
type textarea "x"
type textarea "Waiting for desktop version of AVD for test/acc/prod Isah local"
type textarea "x"
type textarea "Waiting for desktop version of AVD for test/acc/prod Isah local"
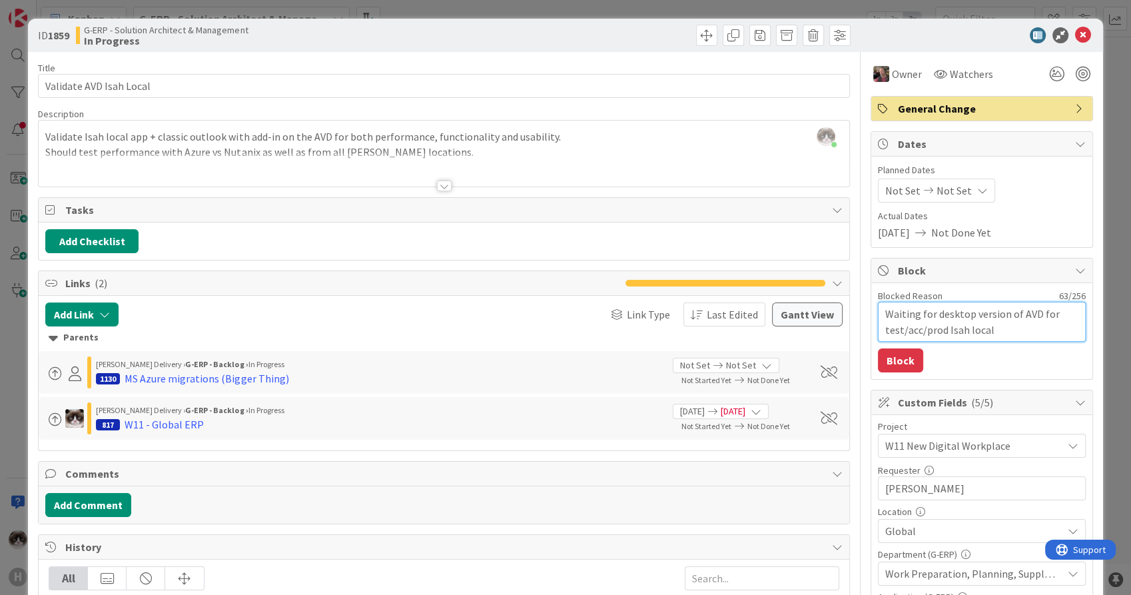
type textarea "x"
type textarea "Waiting for desktop version of AVD for test/acc/prod Isah local +"
type textarea "x"
type textarea "Waiting for desktop version of AVD for test/acc/prod Isah local +"
type textarea "x"
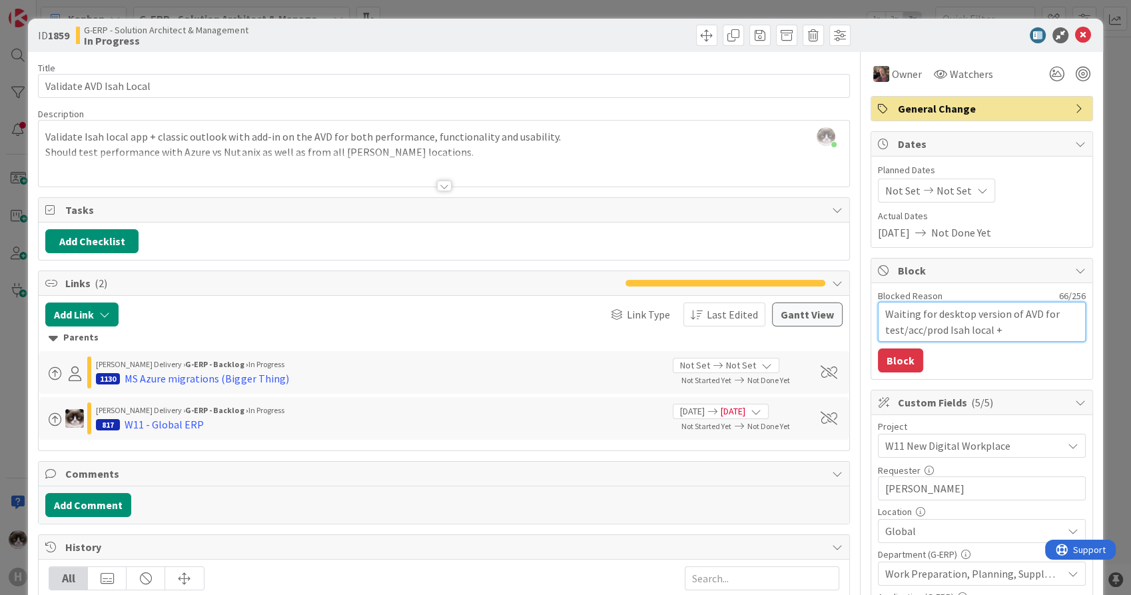
type textarea "Waiting for desktop version of AVD for test/acc/prod Isah local + c"
type textarea "x"
type textarea "Waiting for desktop version of AVD for test/acc/prod Isah local + cl"
type textarea "x"
type textarea "Waiting for desktop version of AVD for test/acc/prod Isah local + cla"
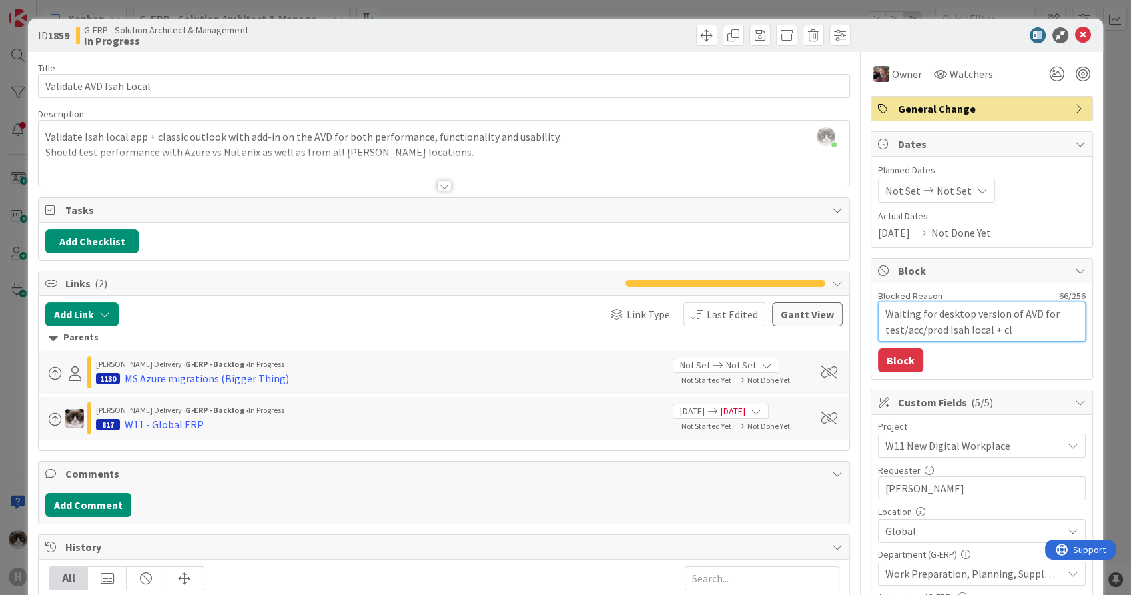
type textarea "x"
type textarea "Waiting for desktop version of AVD for test/acc/prod Isah local + clas"
type textarea "x"
type textarea "Waiting for desktop version of AVD for test/acc/prod Isah local + class"
type textarea "x"
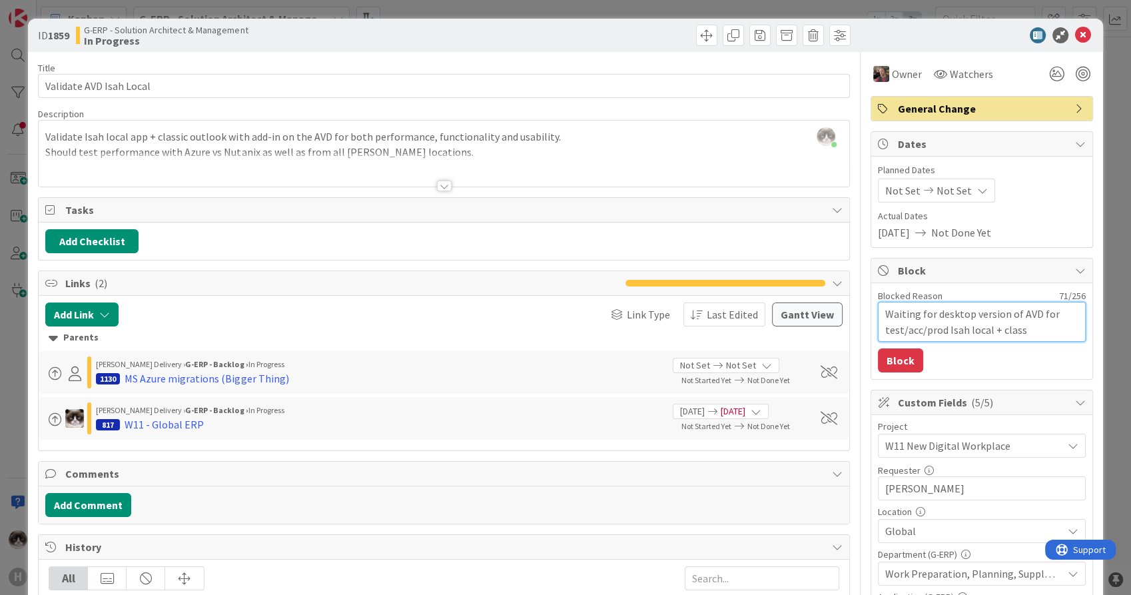
type textarea "Waiting for desktop version of AVD for test/acc/prod Isah local + classi"
type textarea "x"
type textarea "Waiting for desktop version of AVD for test/acc/prod Isah local + classic"
type textarea "x"
type textarea "Waiting for desktop version of AVD for test/acc/prod Isah local + classic"
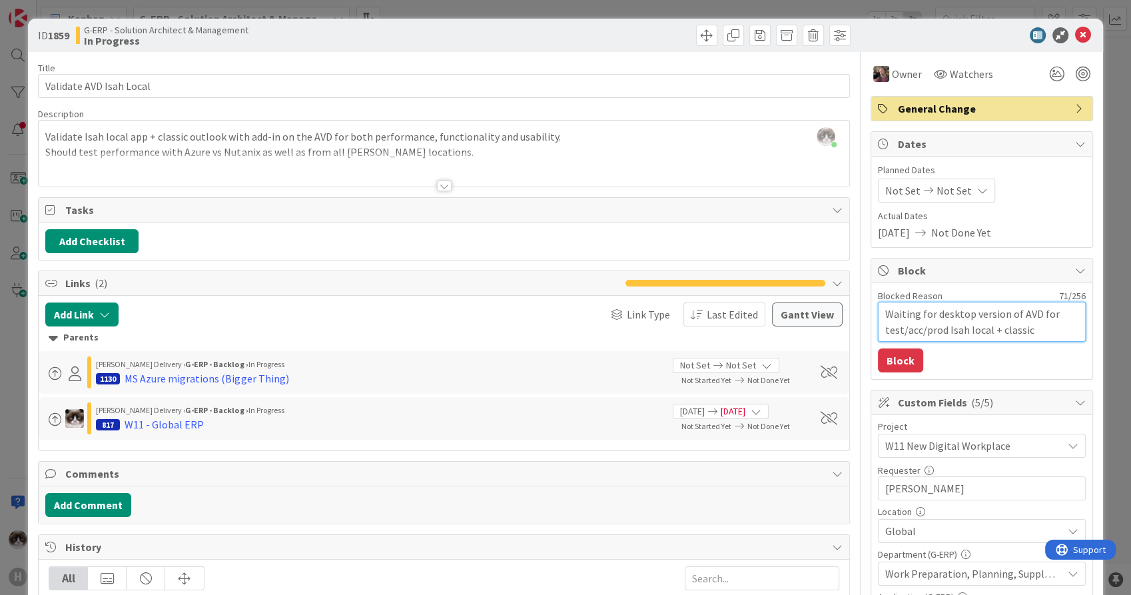
type textarea "x"
type textarea "Waiting for desktop version of AVD for test/acc/prod Isah local + classic o"
type textarea "x"
click at [889, 352] on button "Block" at bounding box center [900, 360] width 45 height 24
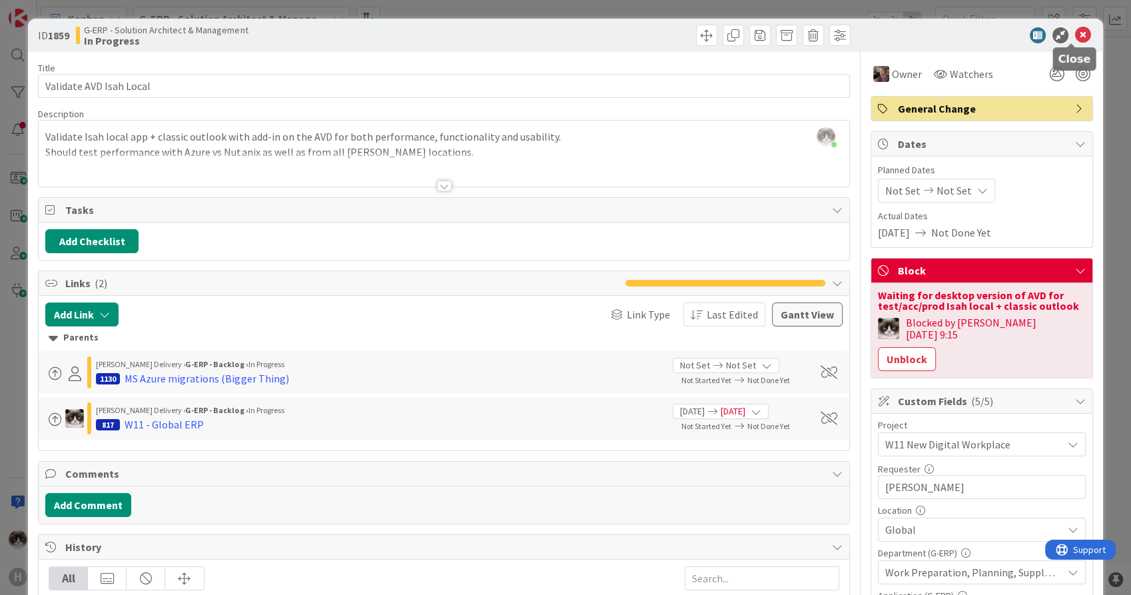
click at [1075, 33] on icon at bounding box center [1083, 35] width 16 height 16
